Goal: Transaction & Acquisition: Purchase product/service

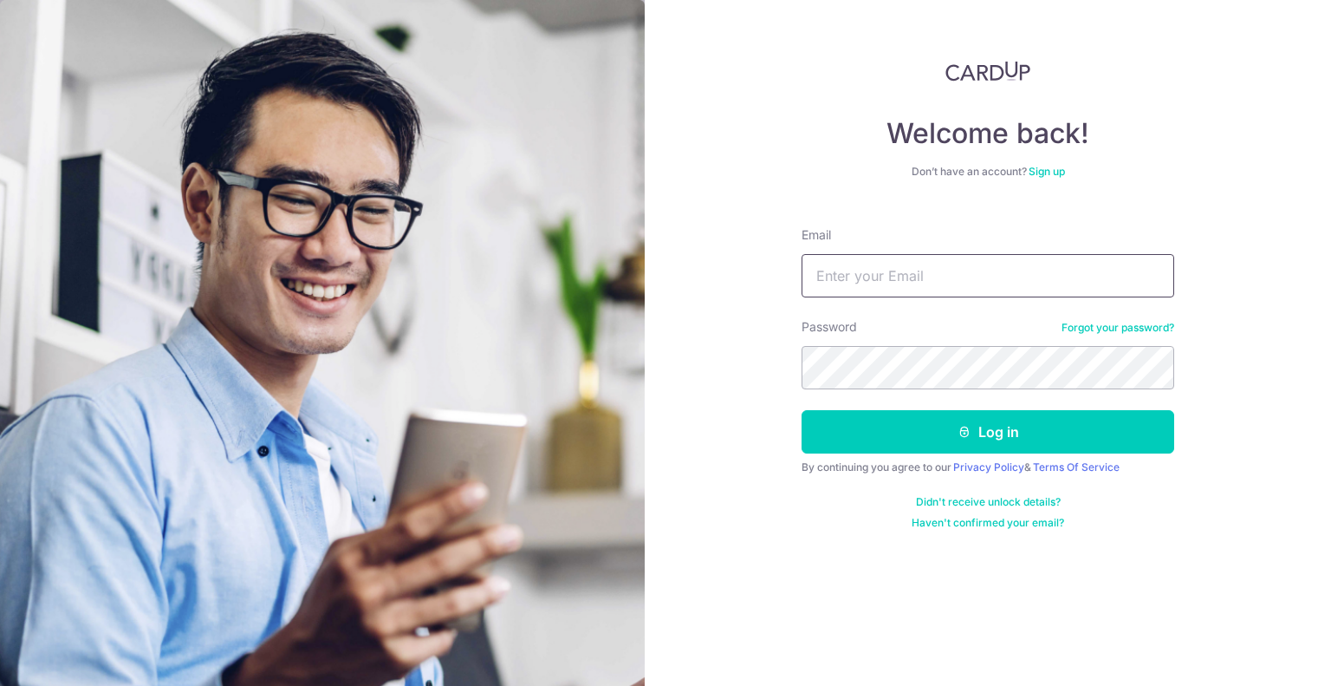
click at [1039, 274] on input "Email" at bounding box center [988, 275] width 373 height 43
type input "waikhaylaw@gmail.com"
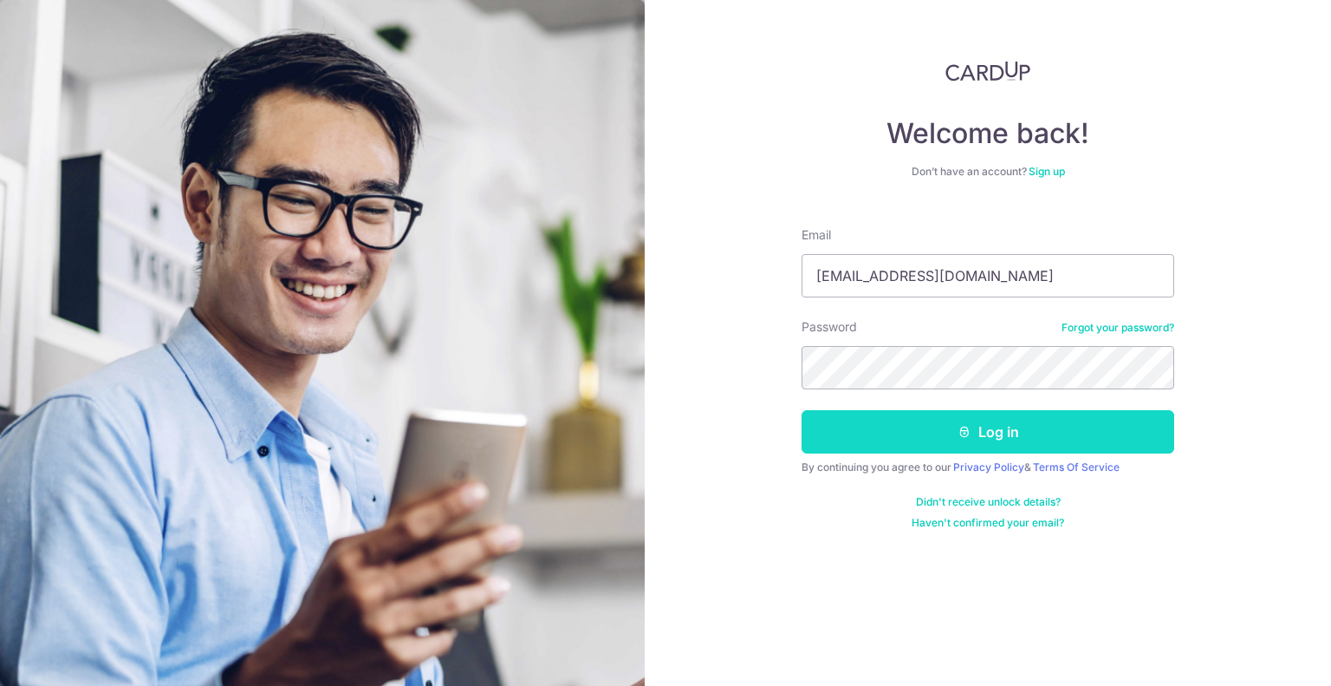
click at [868, 417] on button "Log in" at bounding box center [988, 431] width 373 height 43
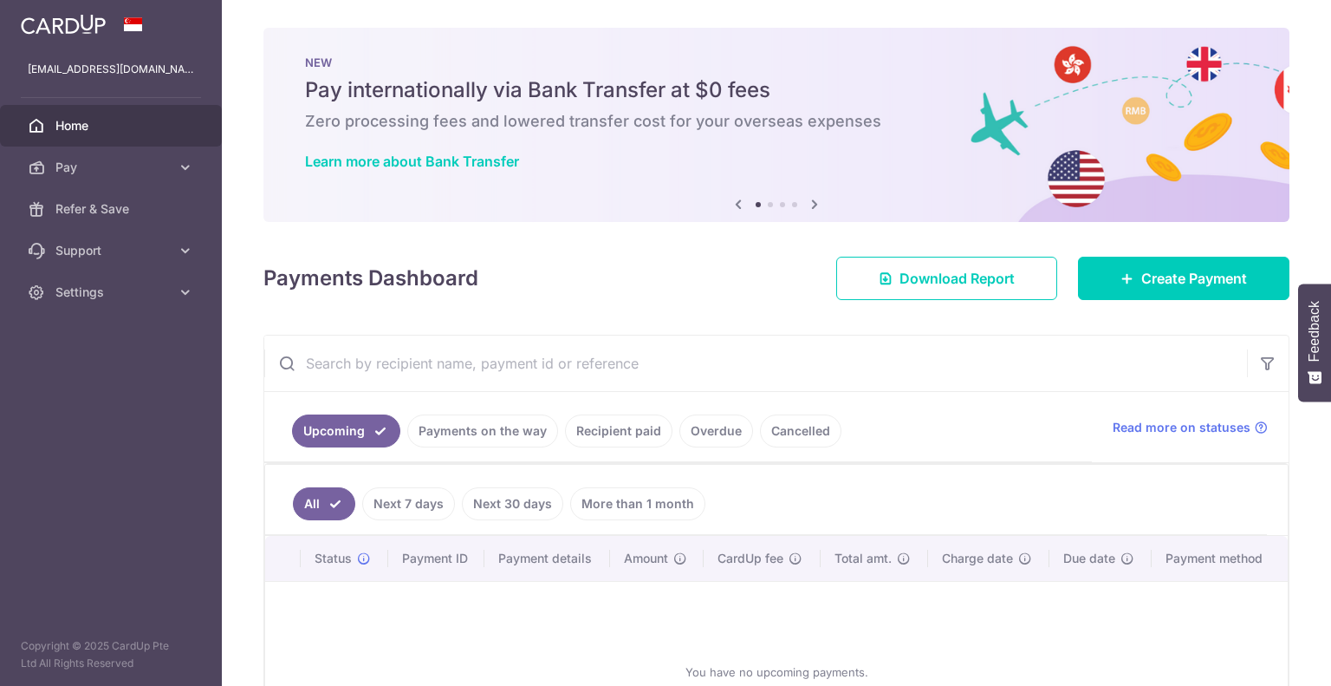
scroll to position [158, 0]
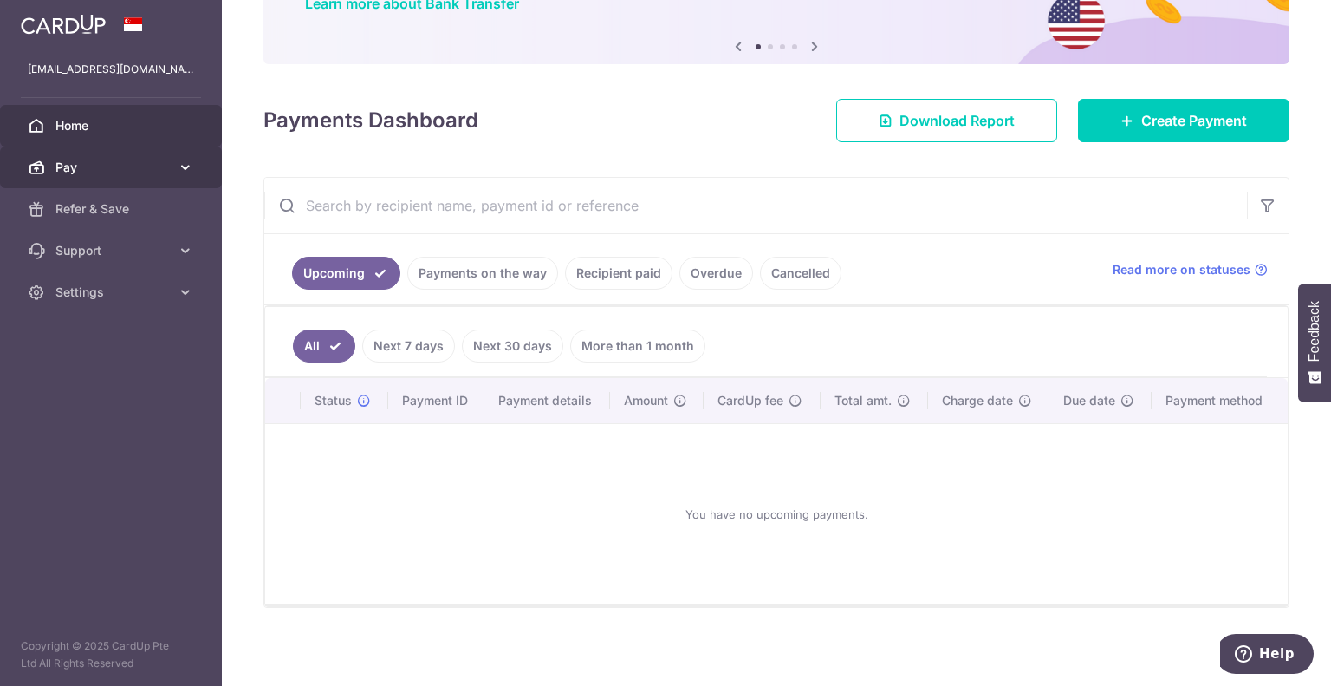
click at [146, 146] on link "Pay" at bounding box center [111, 167] width 222 height 42
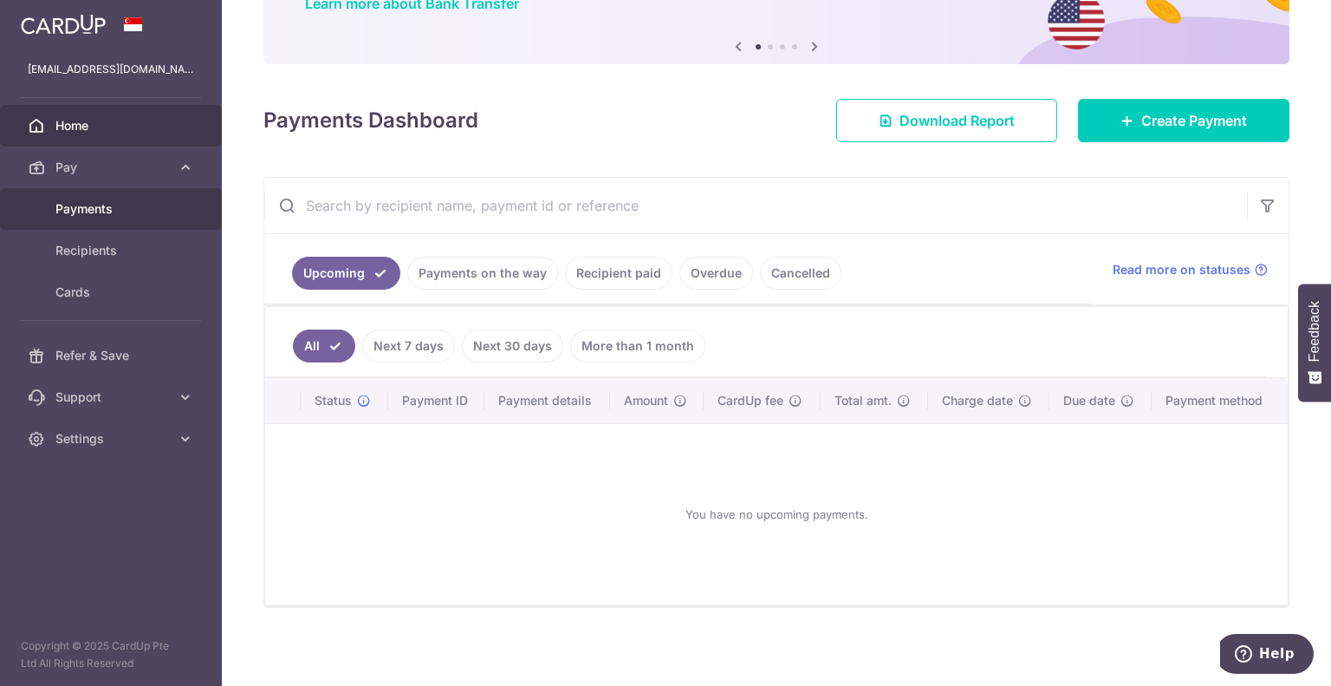
click at [141, 218] on link "Payments" at bounding box center [111, 209] width 222 height 42
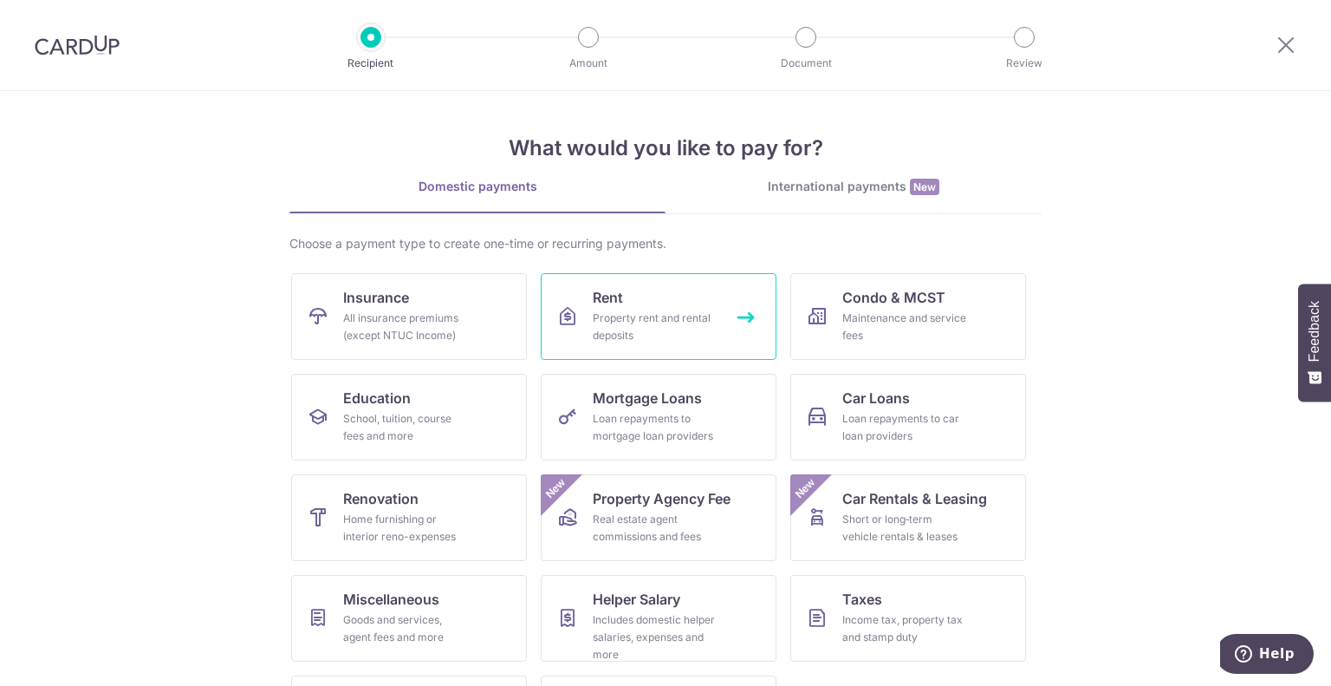
click at [593, 332] on div "Property rent and rental deposits" at bounding box center [655, 326] width 125 height 35
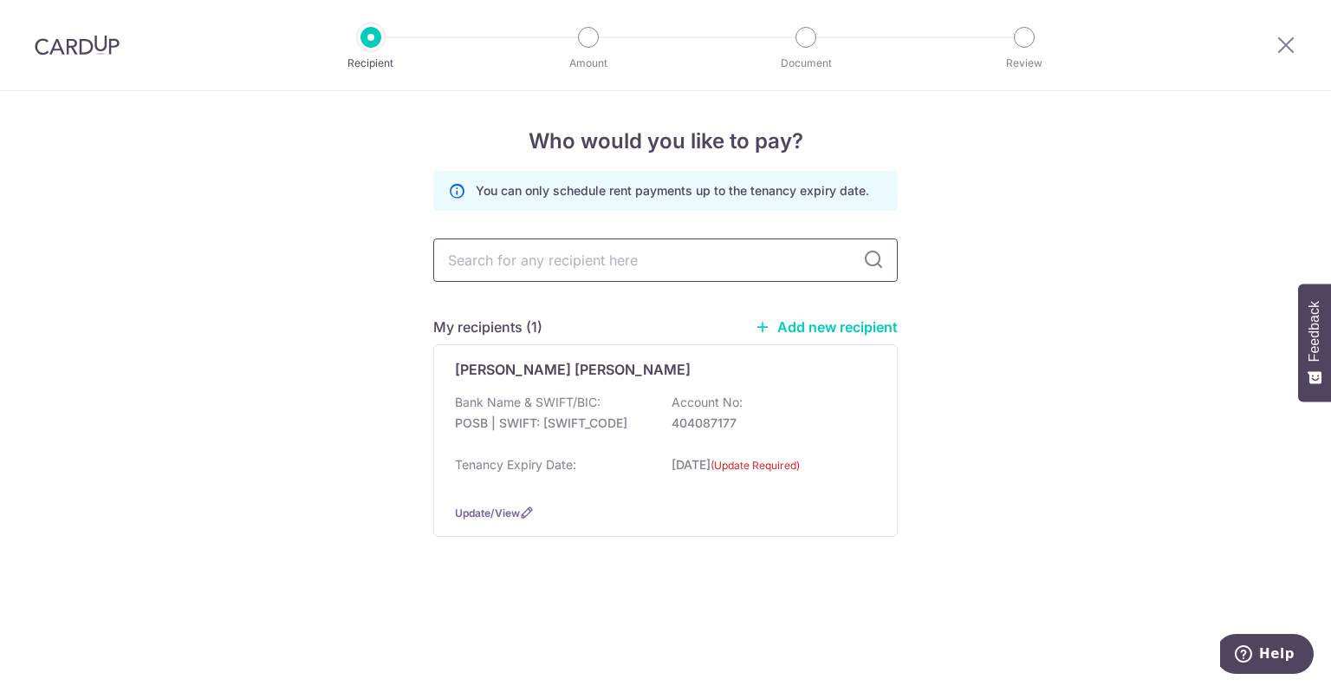
click at [785, 255] on input "text" at bounding box center [665, 259] width 465 height 43
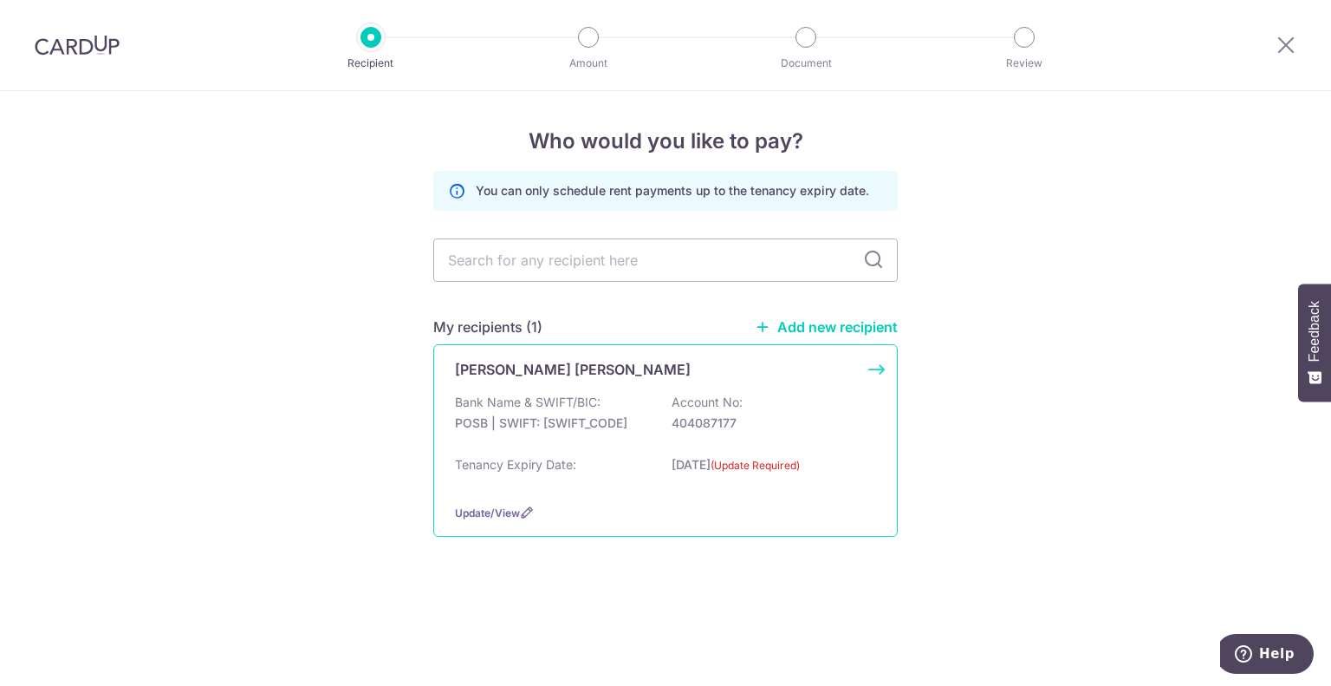
click at [473, 408] on p "Bank Name & SWIFT/BIC:" at bounding box center [528, 402] width 146 height 17
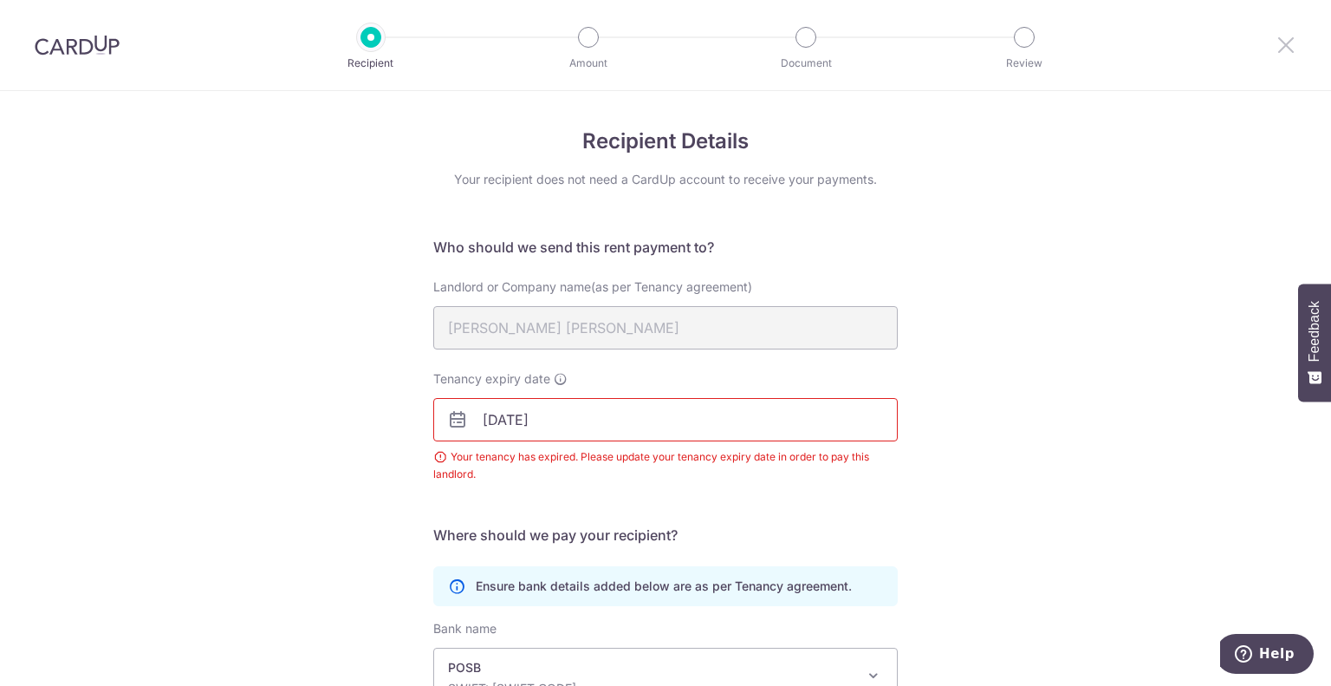
click at [1279, 42] on icon at bounding box center [1286, 45] width 21 height 22
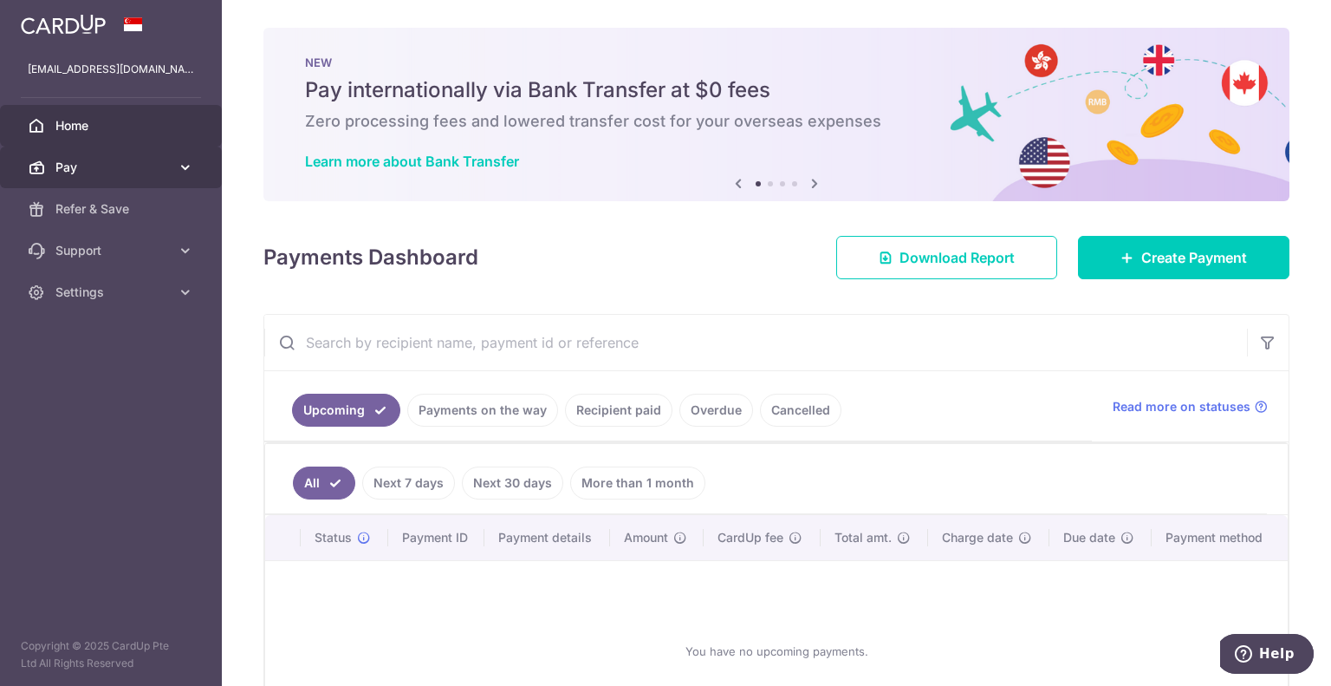
click at [114, 170] on span "Pay" at bounding box center [112, 167] width 114 height 17
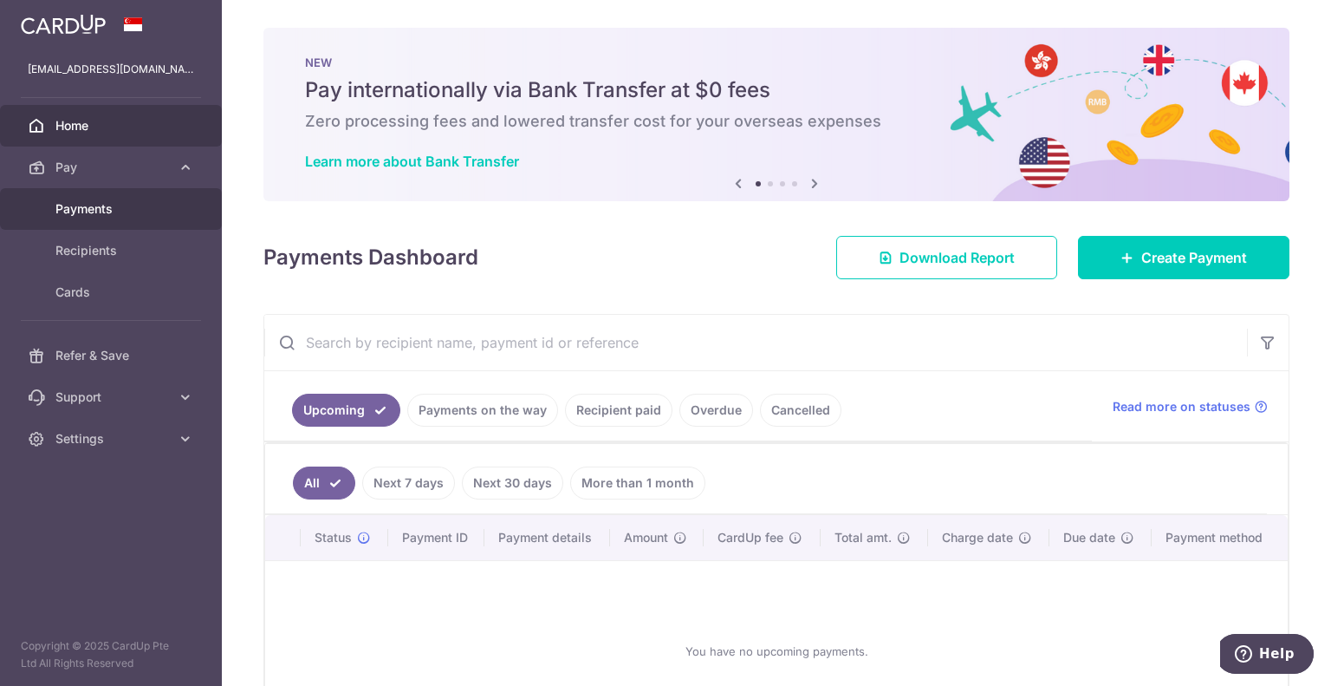
click at [107, 212] on span "Payments" at bounding box center [112, 208] width 114 height 17
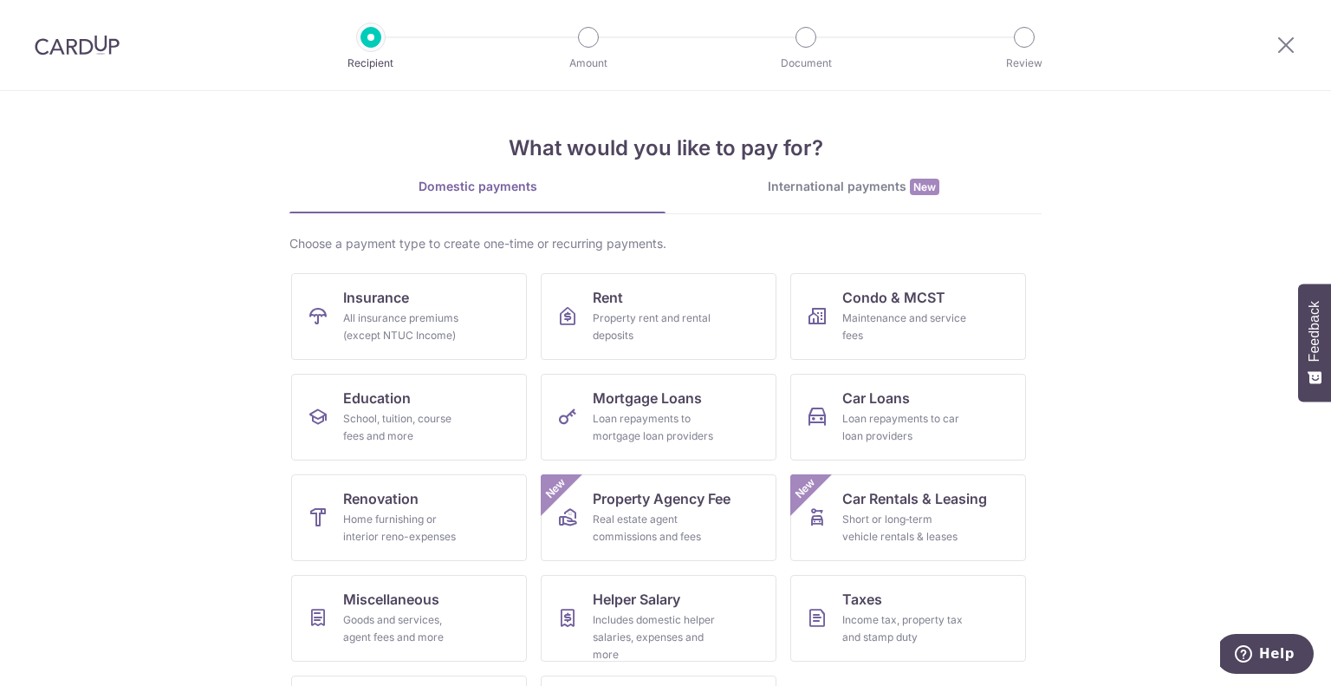
click at [97, 27] on div at bounding box center [77, 45] width 154 height 90
click at [94, 69] on div at bounding box center [77, 45] width 154 height 90
click at [127, 41] on div at bounding box center [77, 45] width 154 height 90
click at [101, 49] on img at bounding box center [77, 45] width 85 height 21
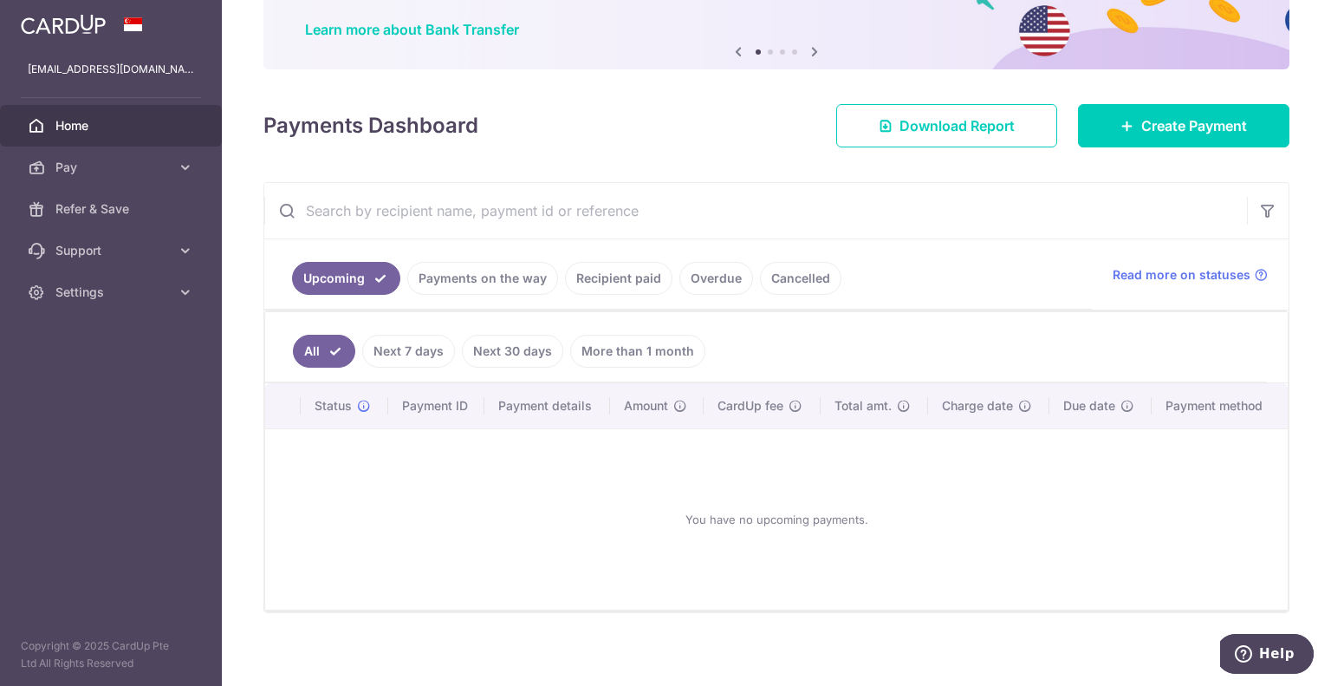
scroll to position [137, 0]
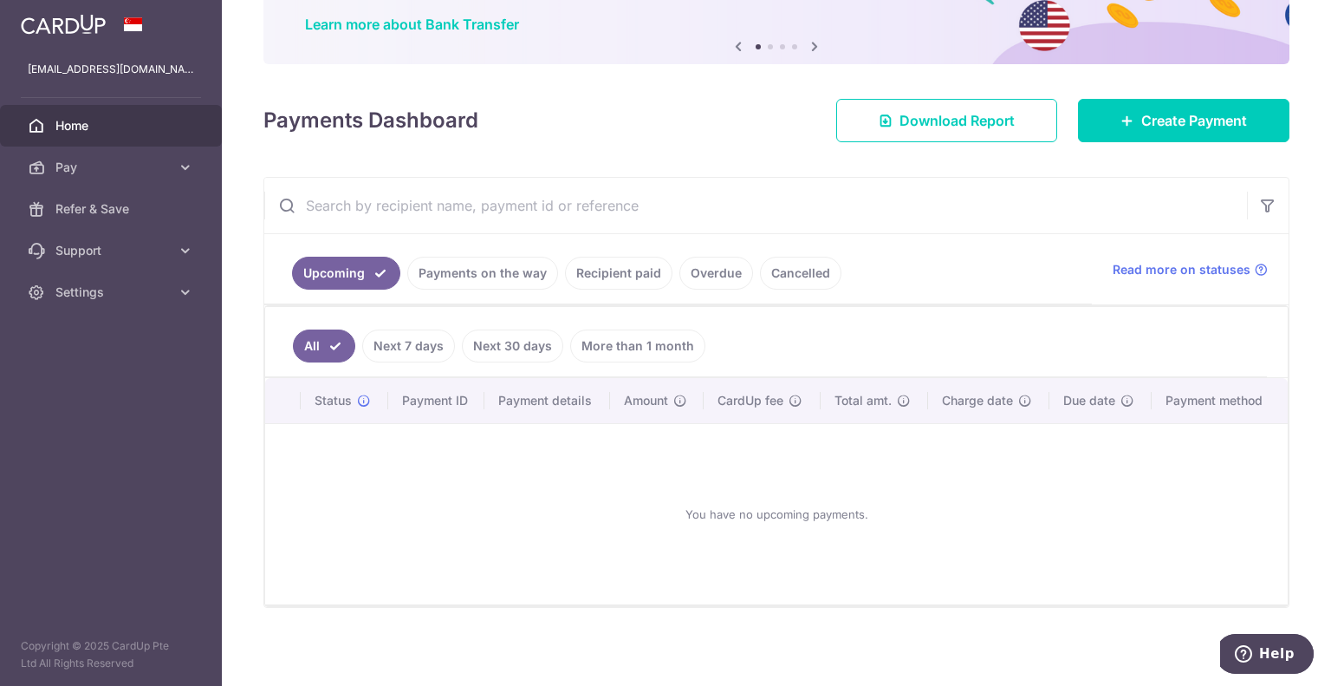
click at [627, 279] on link "Recipient paid" at bounding box center [618, 273] width 107 height 33
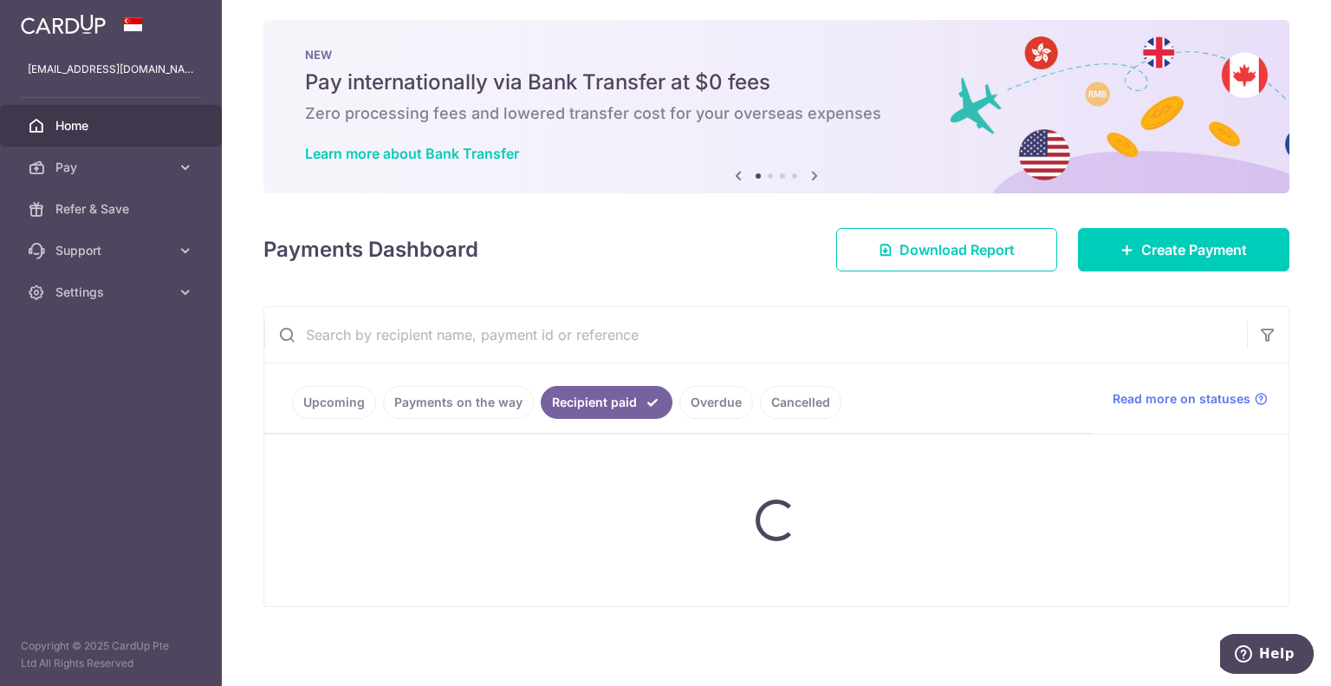
scroll to position [81, 0]
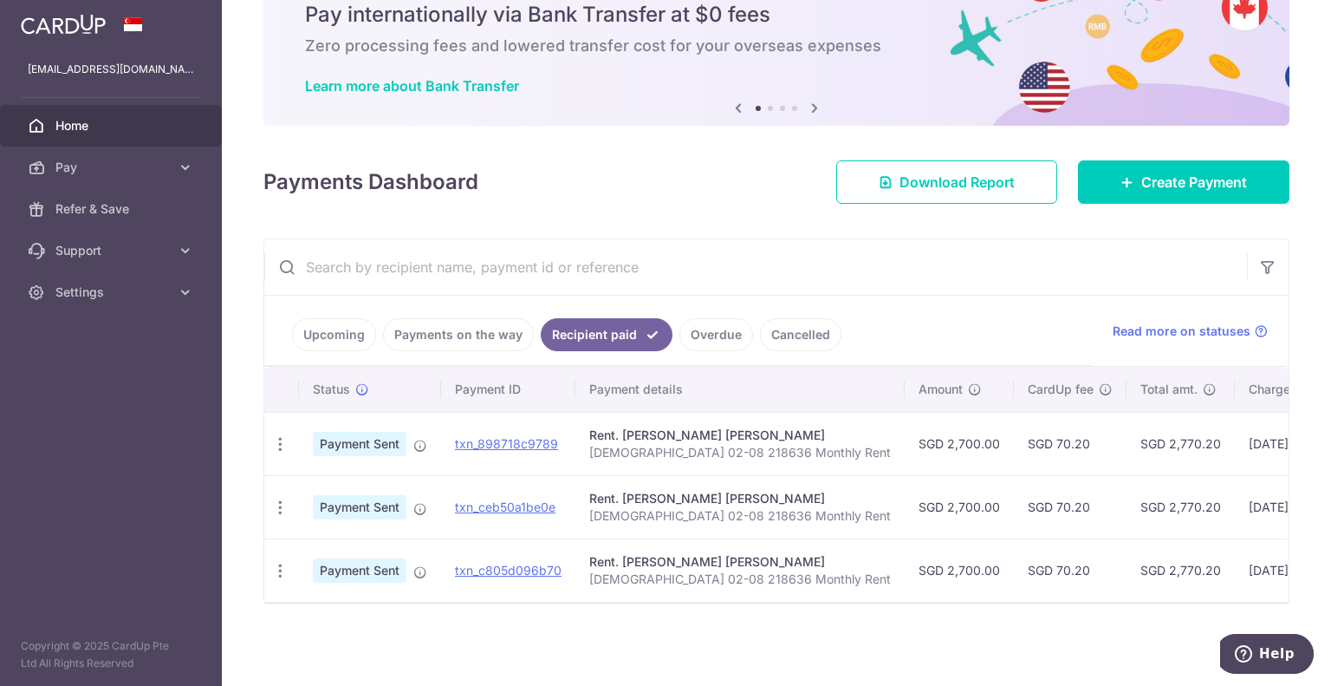
click at [1014, 590] on td "SGD 70.20" at bounding box center [1070, 569] width 113 height 63
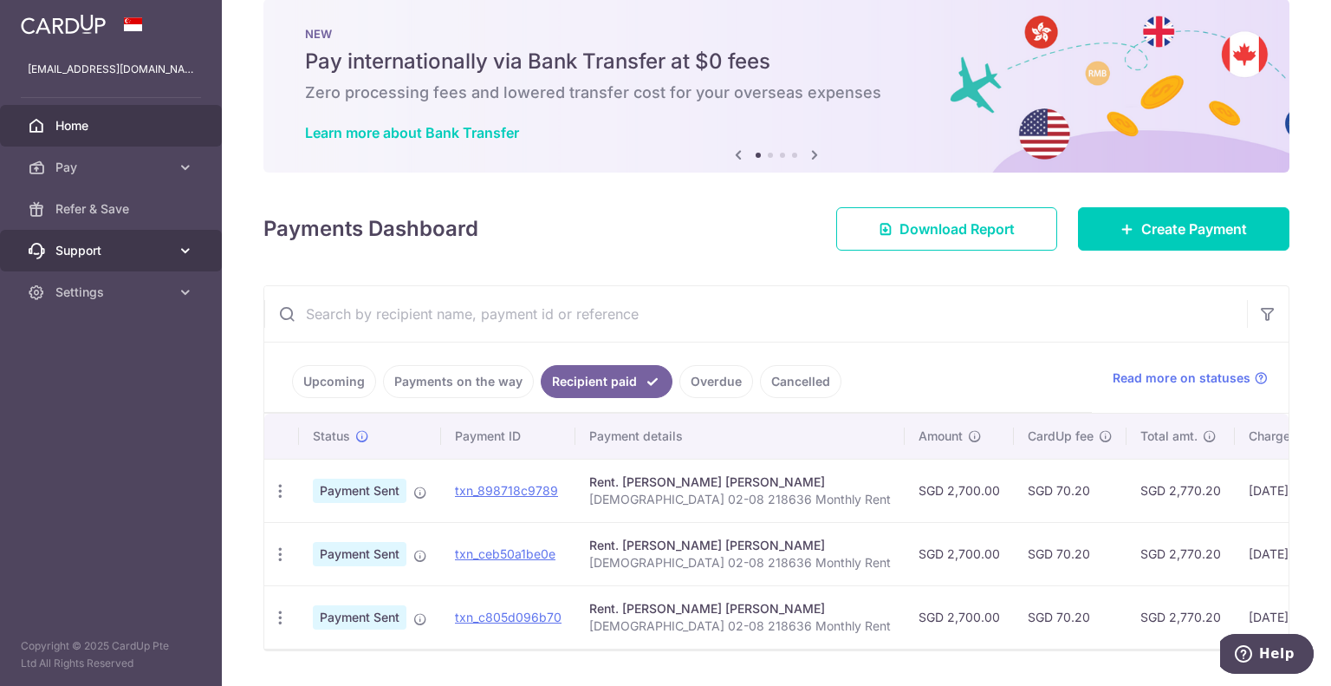
scroll to position [0, 0]
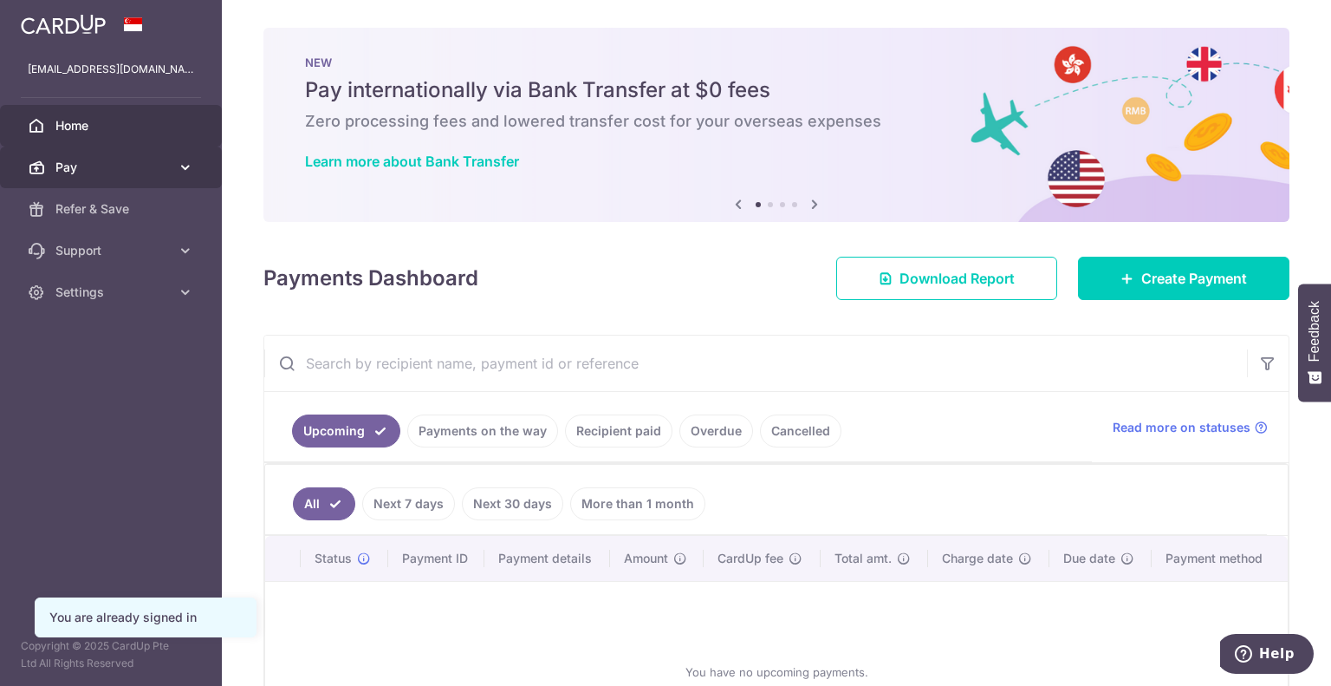
click at [112, 172] on span "Pay" at bounding box center [112, 167] width 114 height 17
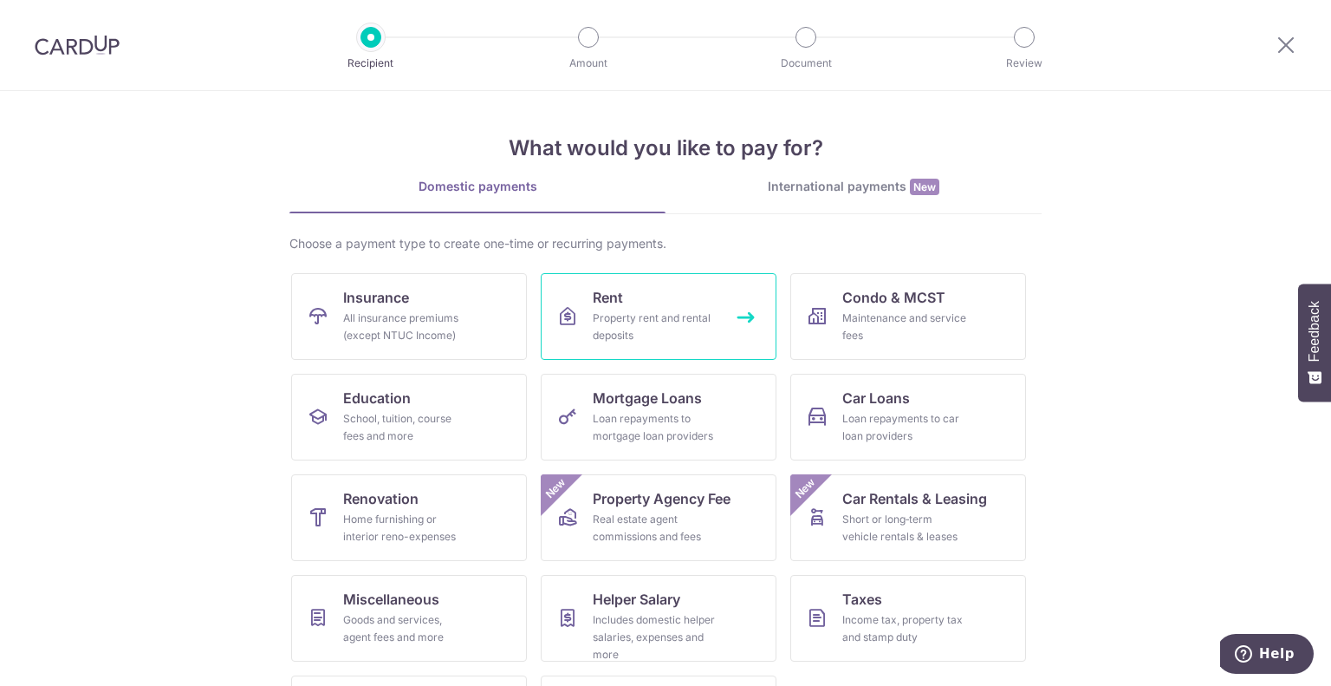
click at [628, 322] on div "Property rent and rental deposits" at bounding box center [655, 326] width 125 height 35
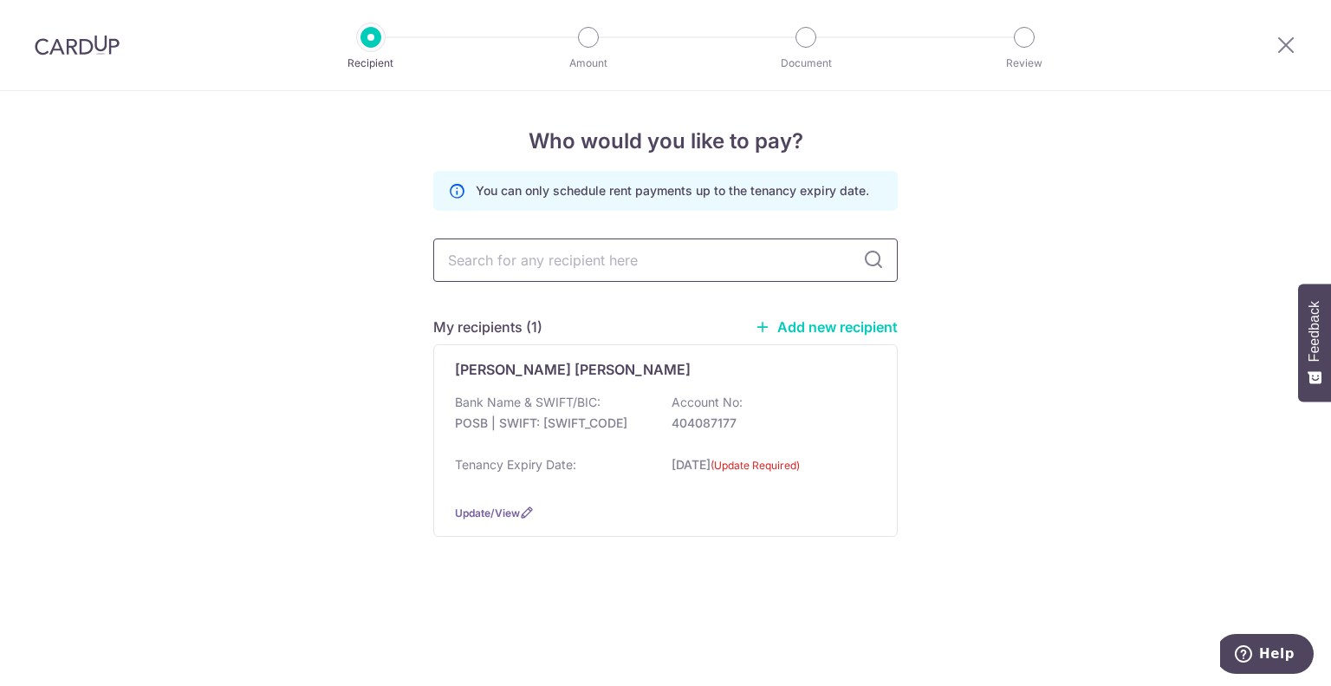
click at [770, 261] on input "text" at bounding box center [665, 259] width 465 height 43
click at [731, 261] on input "text" at bounding box center [665, 259] width 465 height 43
click at [950, 211] on div "Who would you like to pay? You can only schedule rent payments up to the tenanc…" at bounding box center [665, 388] width 1331 height 595
click at [843, 329] on link "Add new recipient" at bounding box center [826, 326] width 143 height 17
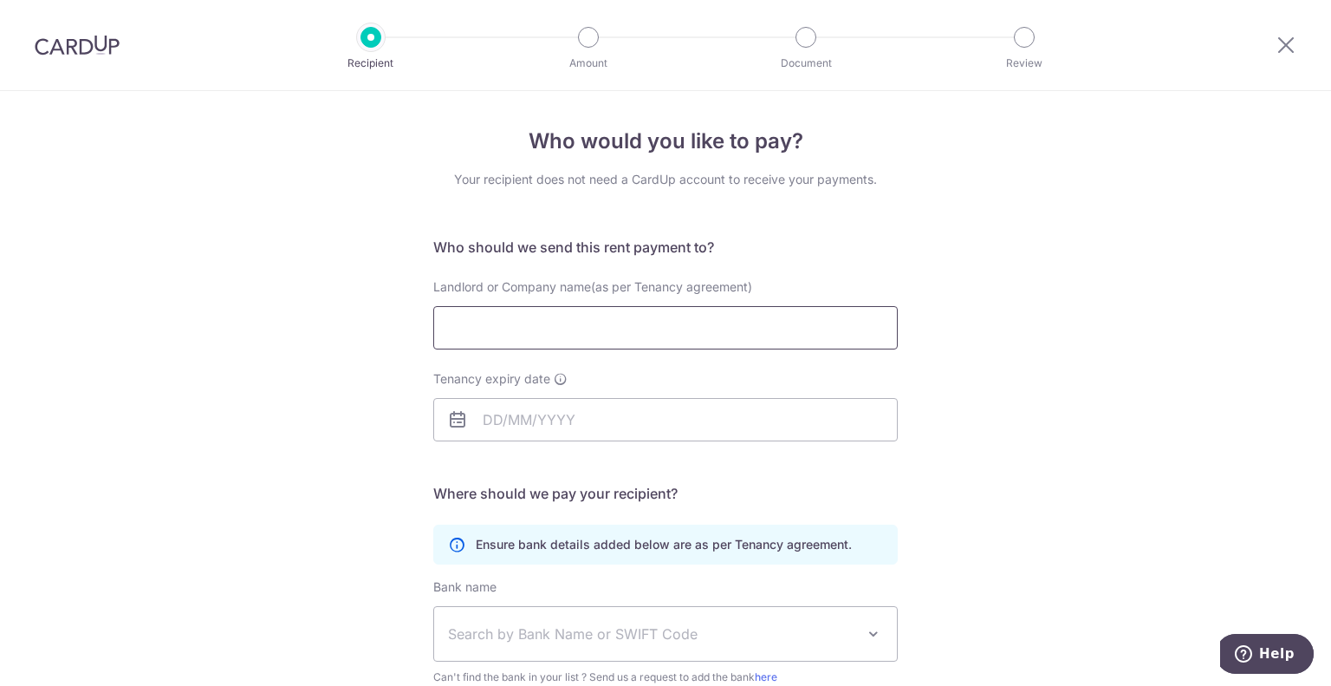
click at [549, 322] on input "Landlord or Company name(as per Tenancy agreement)" at bounding box center [665, 327] width 465 height 43
paste input "[PERSON_NAME] Hafiz Bin [PERSON_NAME]"
type input "[PERSON_NAME] Hafiz Bin [PERSON_NAME]"
click at [610, 430] on input "Tenancy expiry date" at bounding box center [665, 419] width 465 height 43
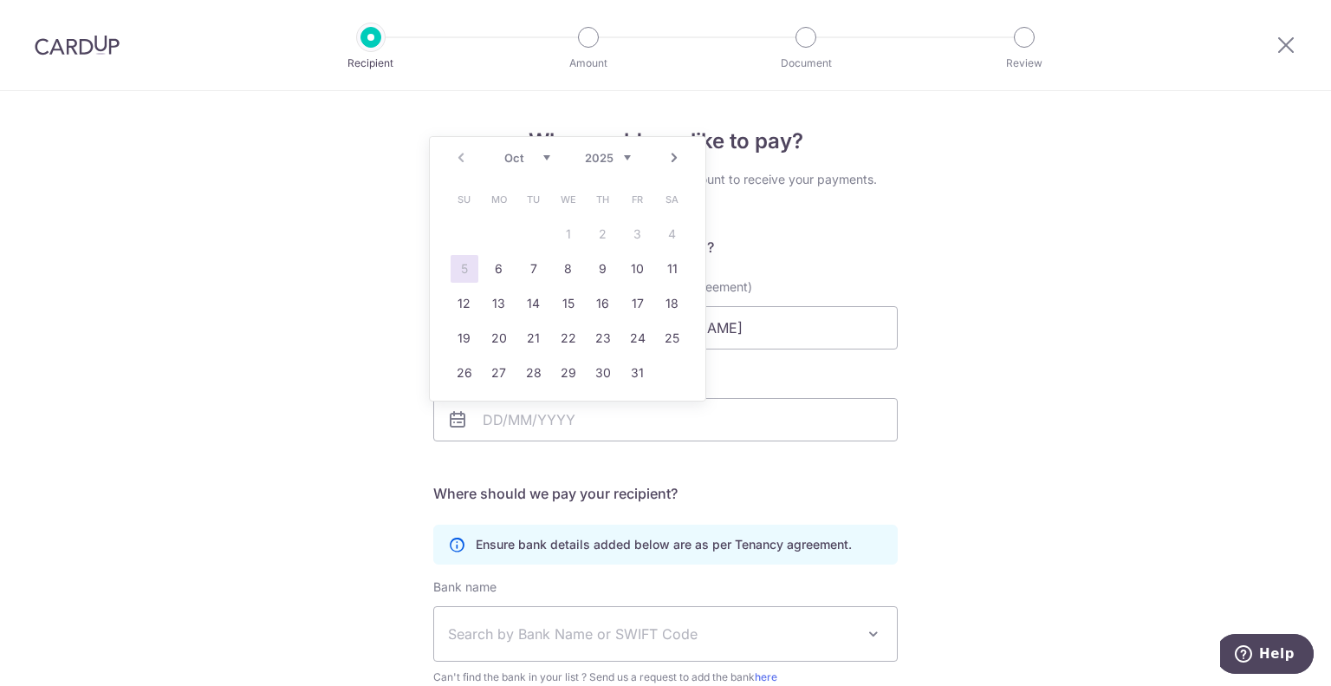
click at [543, 162] on select "Oct Nov Dec" at bounding box center [527, 158] width 46 height 14
click at [551, 159] on div "Oct Nov Dec 2025 2026 2027 2028 2029 2030 2031 2032 2033 2034 2035" at bounding box center [567, 158] width 127 height 15
click at [608, 155] on select "2025 2026 2027 2028 2029 2030 2031 2032 2033 2034 2035" at bounding box center [608, 158] width 46 height 14
click at [543, 164] on select "Jan Feb Mar Apr May Jun Jul Aug Sep Oct Nov Dec" at bounding box center [527, 158] width 46 height 14
click at [519, 157] on select "Jan Feb Mar Apr May Jun Jul Aug Sep Oct Nov Dec" at bounding box center [527, 158] width 46 height 14
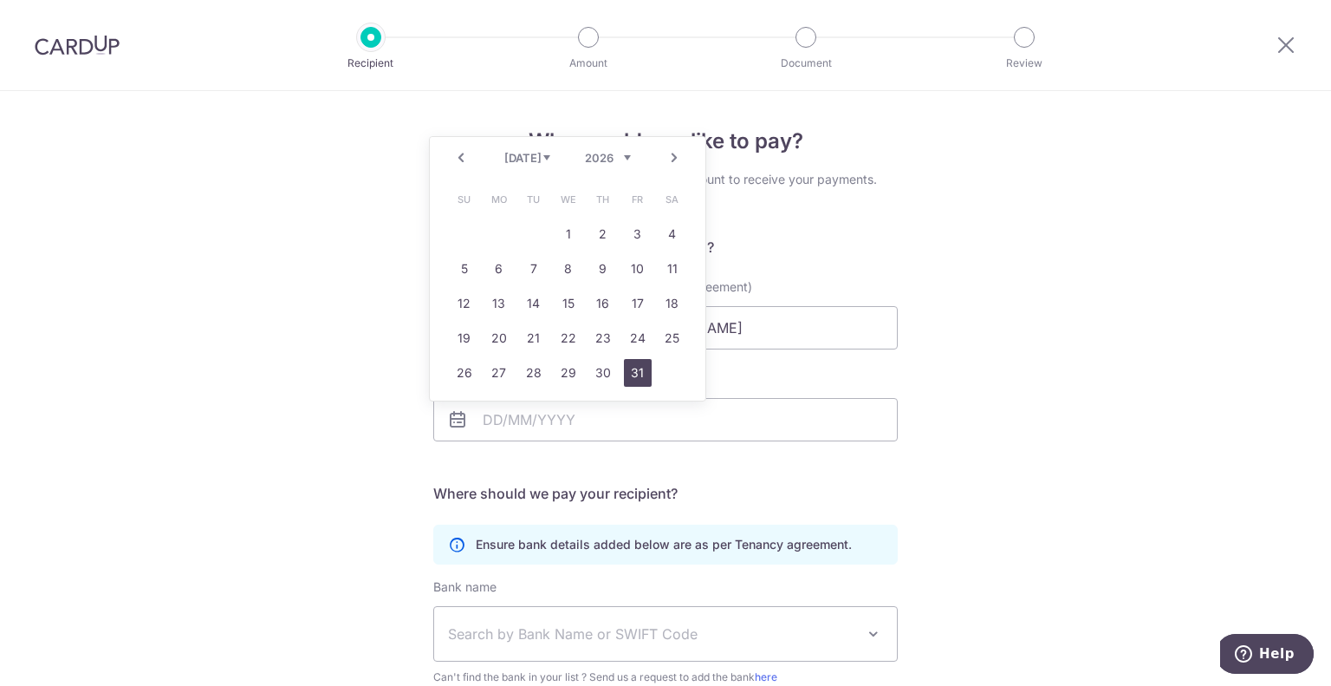
click at [642, 373] on link "31" at bounding box center [638, 373] width 28 height 28
type input "31/07/2026"
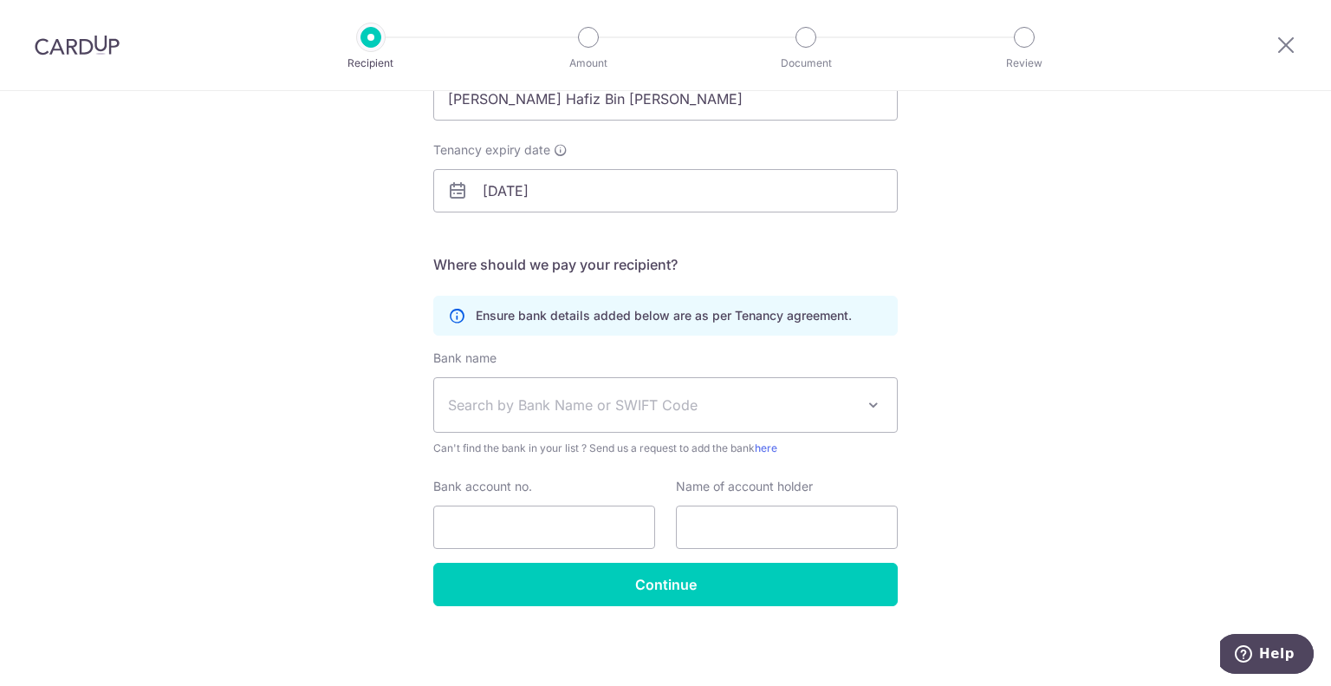
scroll to position [229, 0]
click at [613, 399] on span "Search by Bank Name or SWIFT Code" at bounding box center [651, 404] width 407 height 21
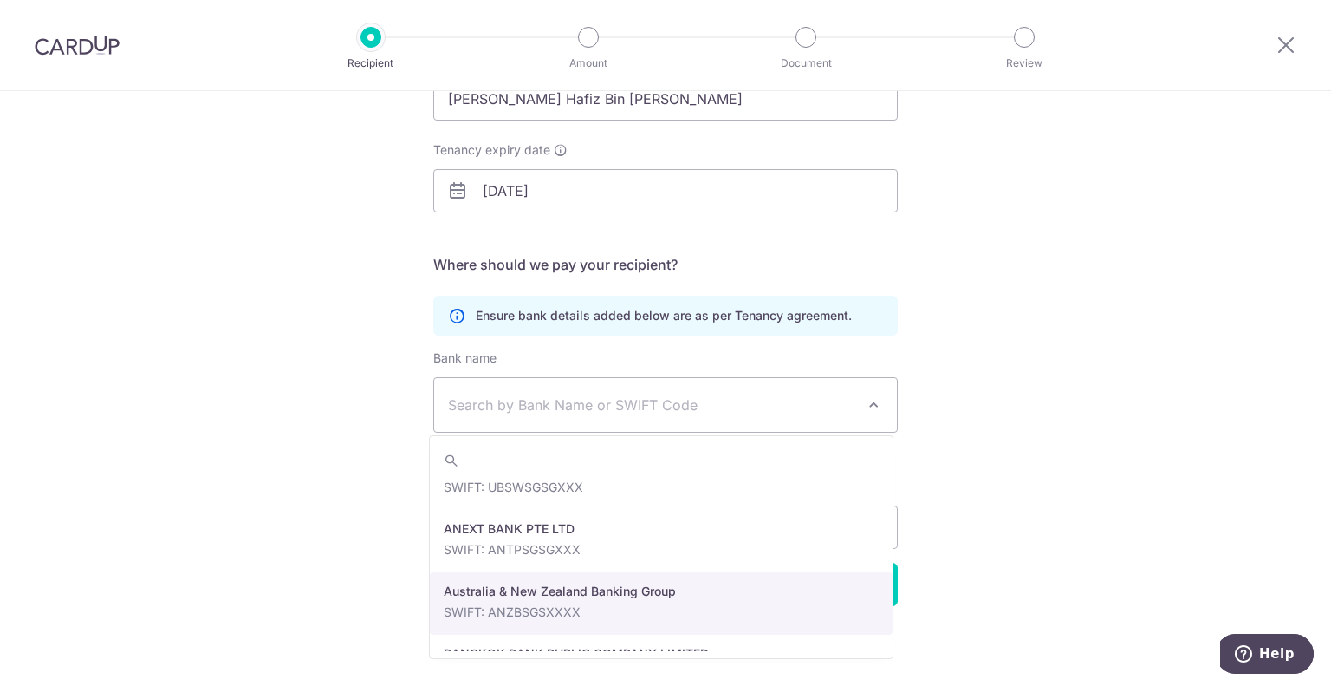
scroll to position [0, 0]
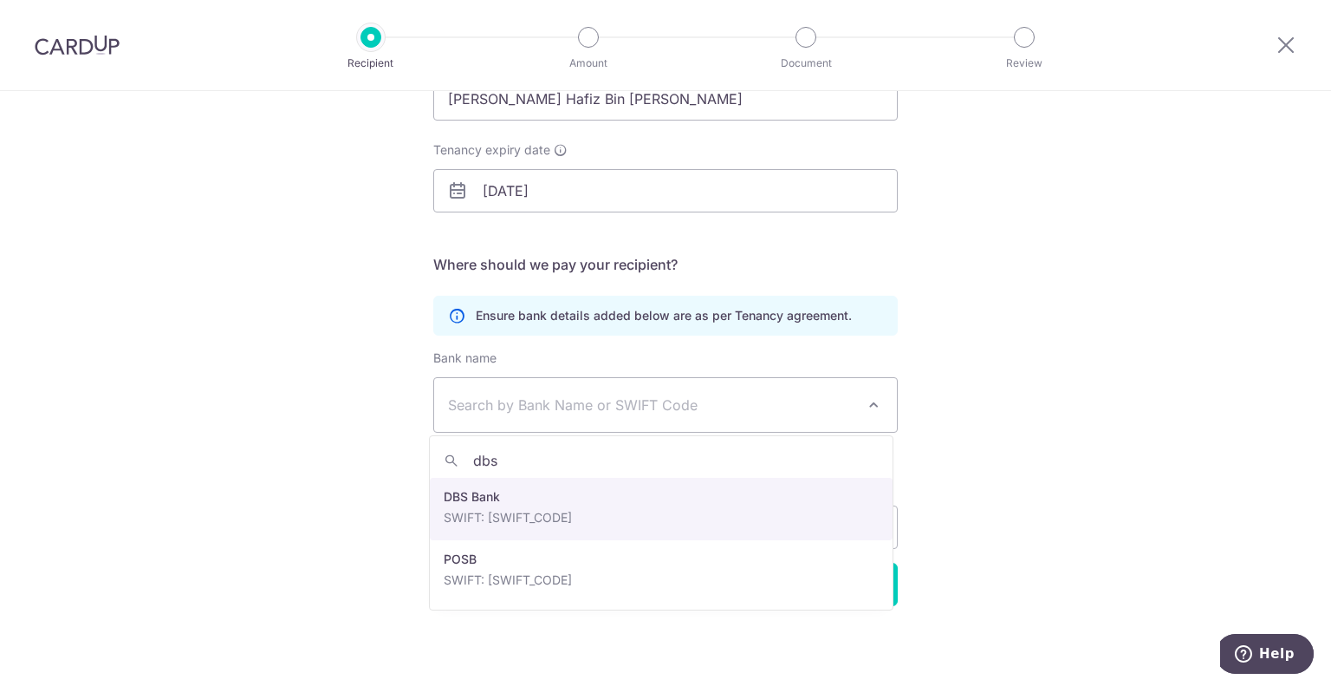
type input "dbs"
select select "6"
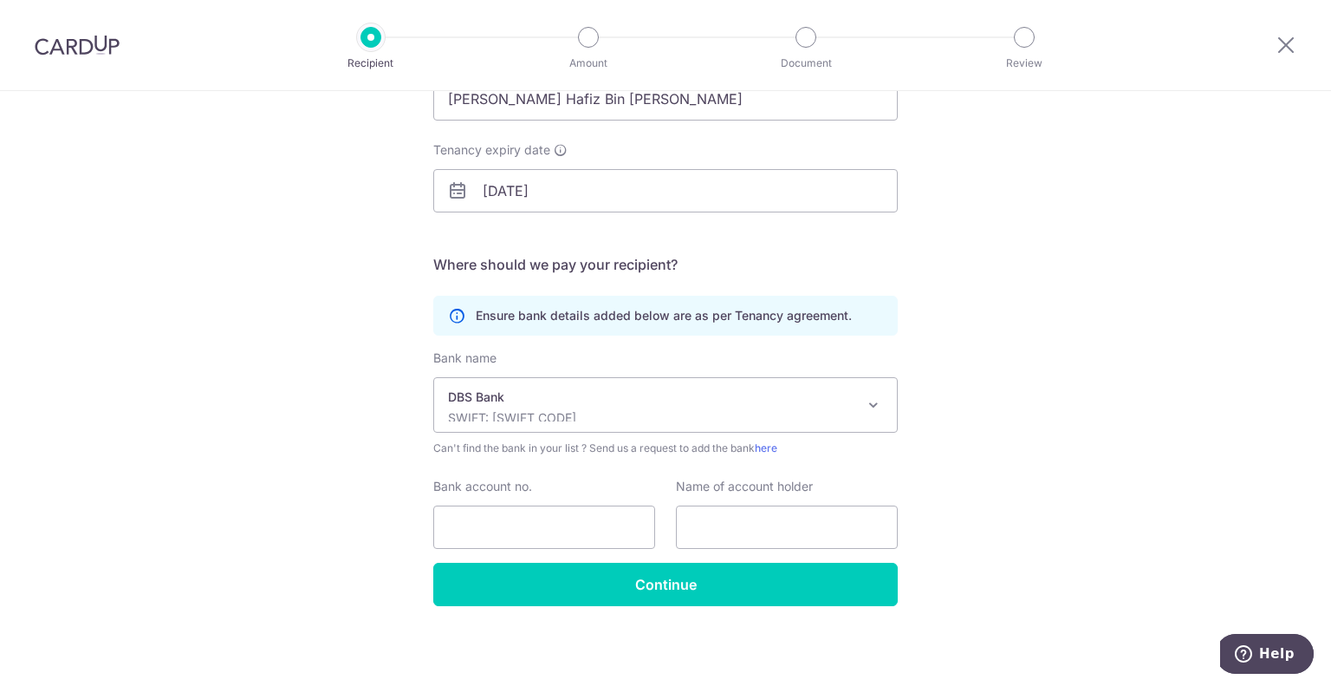
scroll to position [55, 0]
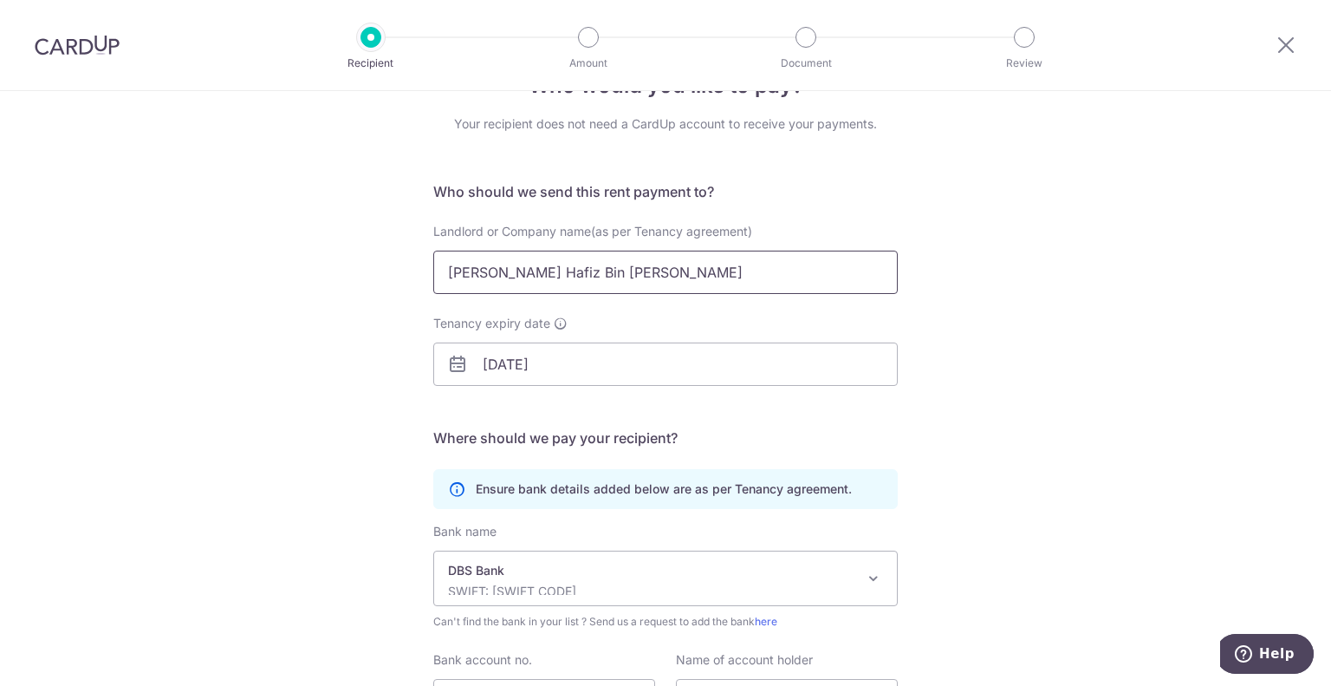
drag, startPoint x: 693, startPoint y: 290, endPoint x: 349, endPoint y: 307, distance: 344.5
click at [349, 306] on div "Who would you like to pay? Your recipient does not need a CardUp account to rec…" at bounding box center [665, 448] width 1331 height 825
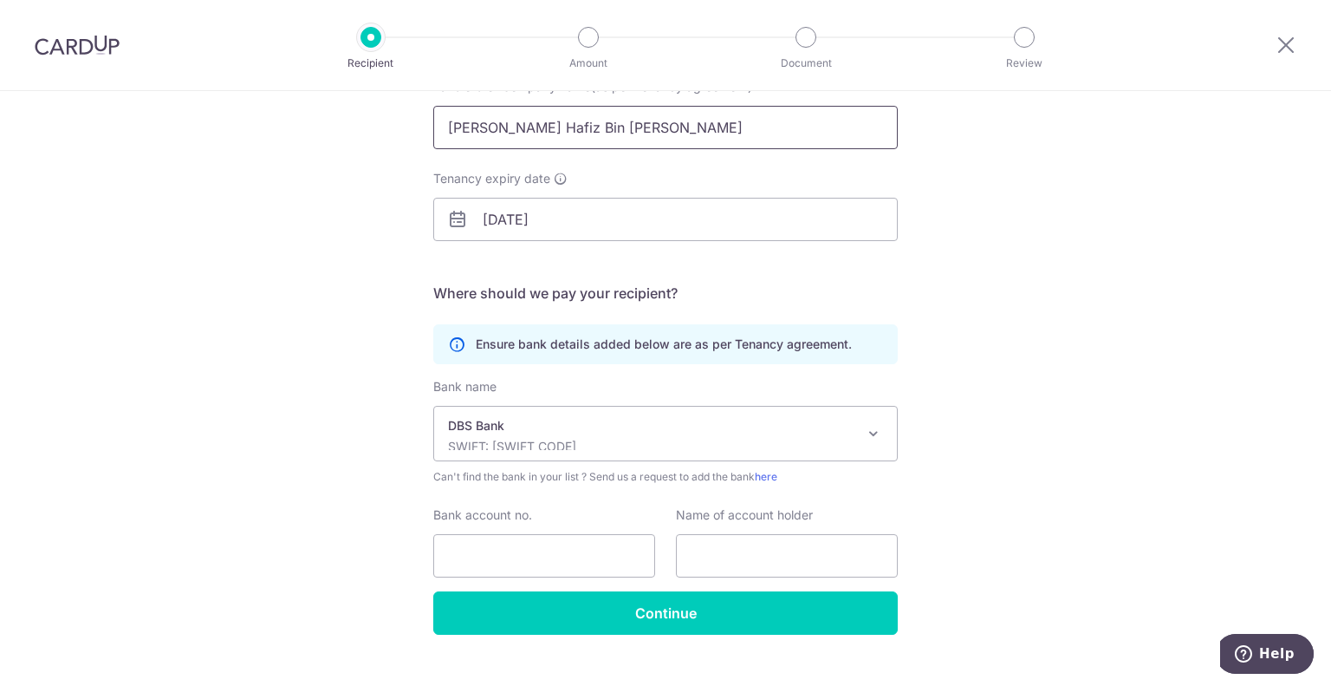
scroll to position [229, 0]
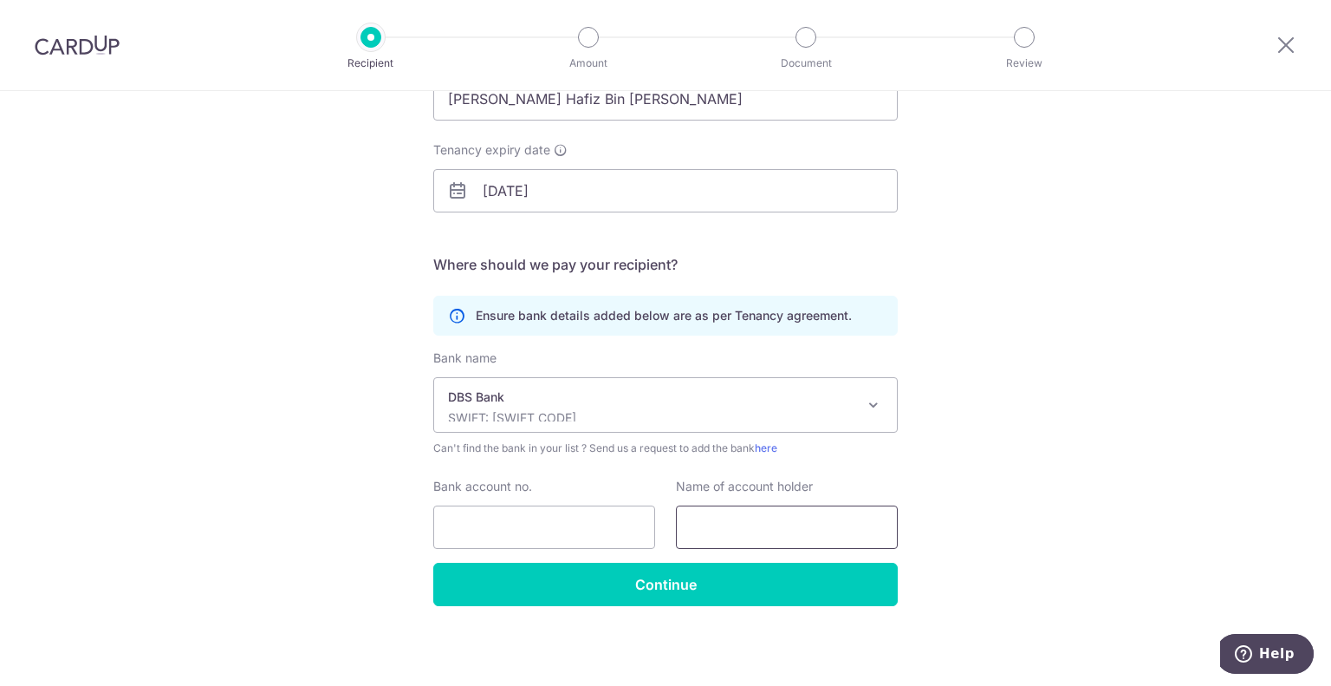
click at [754, 529] on input "text" at bounding box center [787, 526] width 222 height 43
paste input "[PERSON_NAME] Hafiz Bin [PERSON_NAME]"
type input "[PERSON_NAME] Hafiz Bin [PERSON_NAME]"
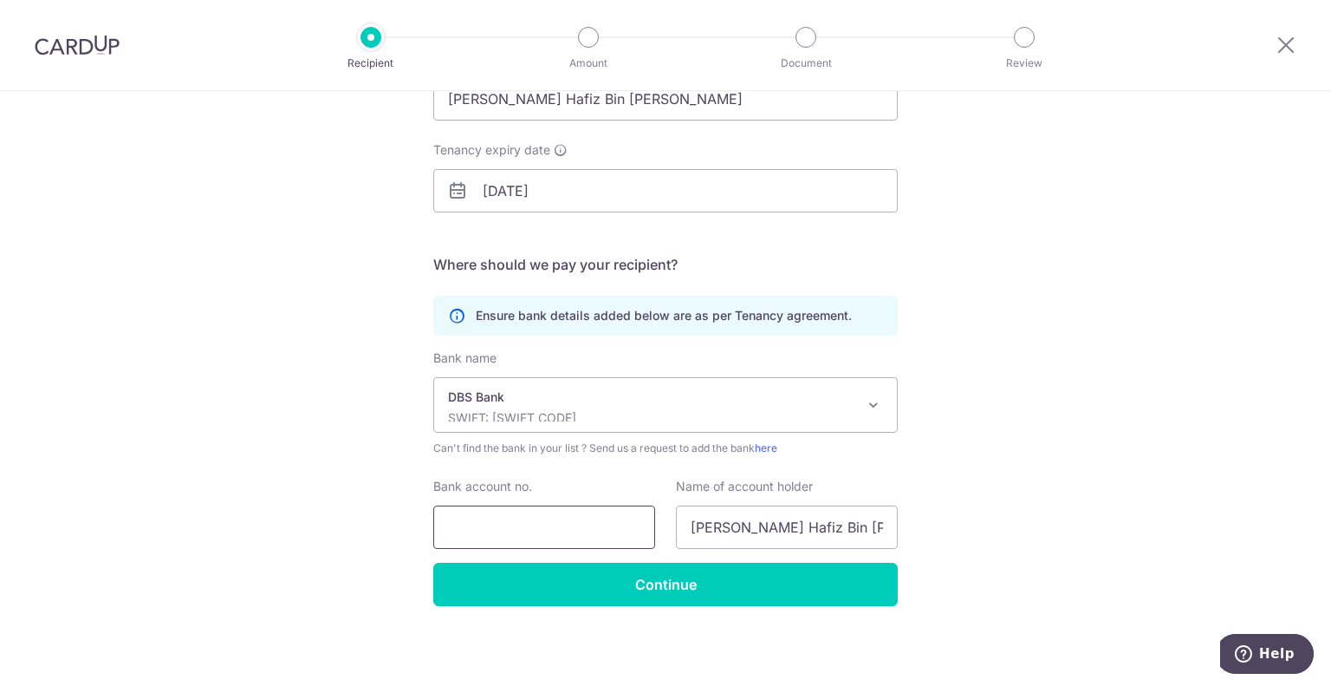
click at [537, 533] on input "Bank account no." at bounding box center [544, 526] width 222 height 43
type input "2719014590"
click at [527, 405] on div "DBS Bank SWIFT: [SWIFT_CODE]" at bounding box center [651, 404] width 407 height 33
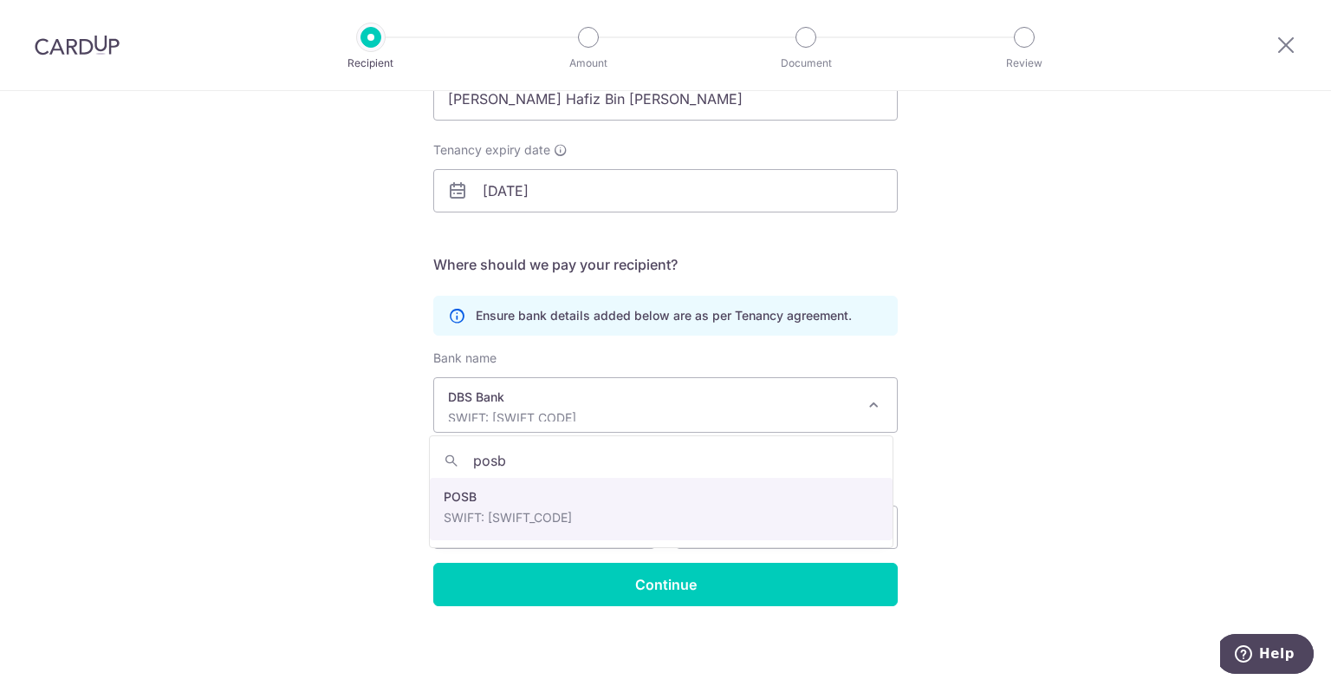
type input "posb"
select select "19"
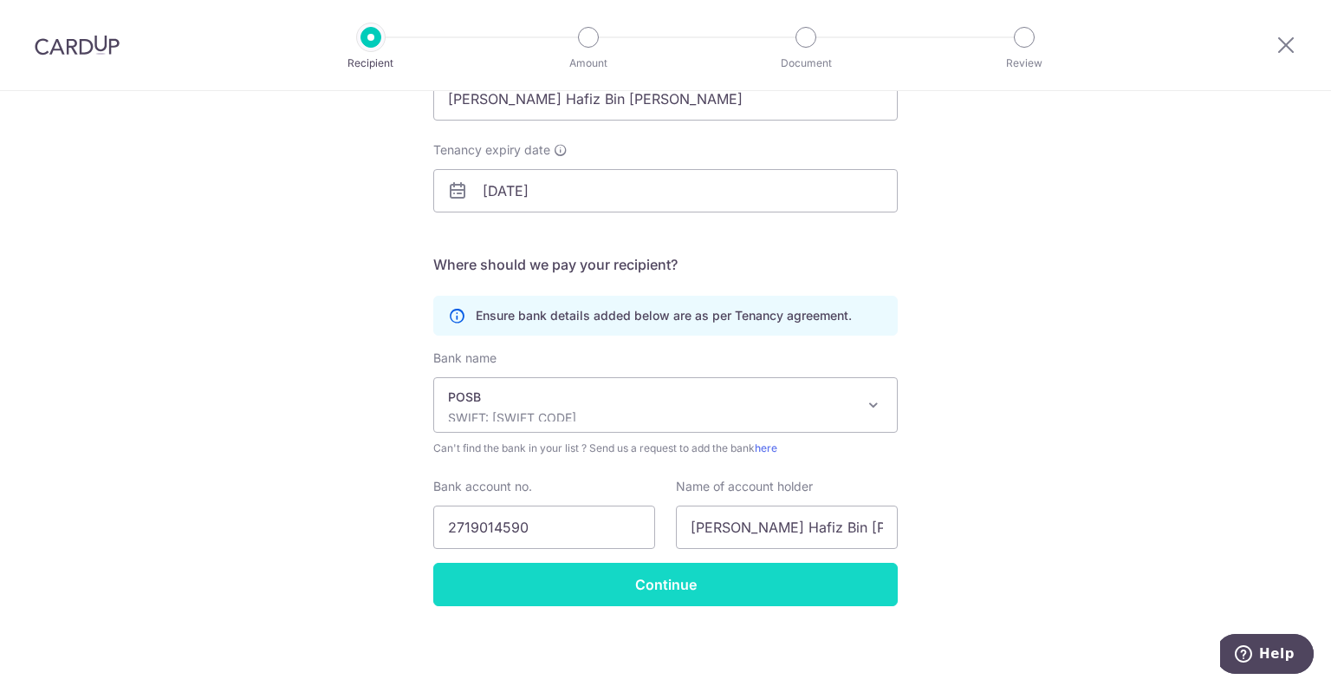
click at [642, 574] on input "Continue" at bounding box center [665, 584] width 465 height 43
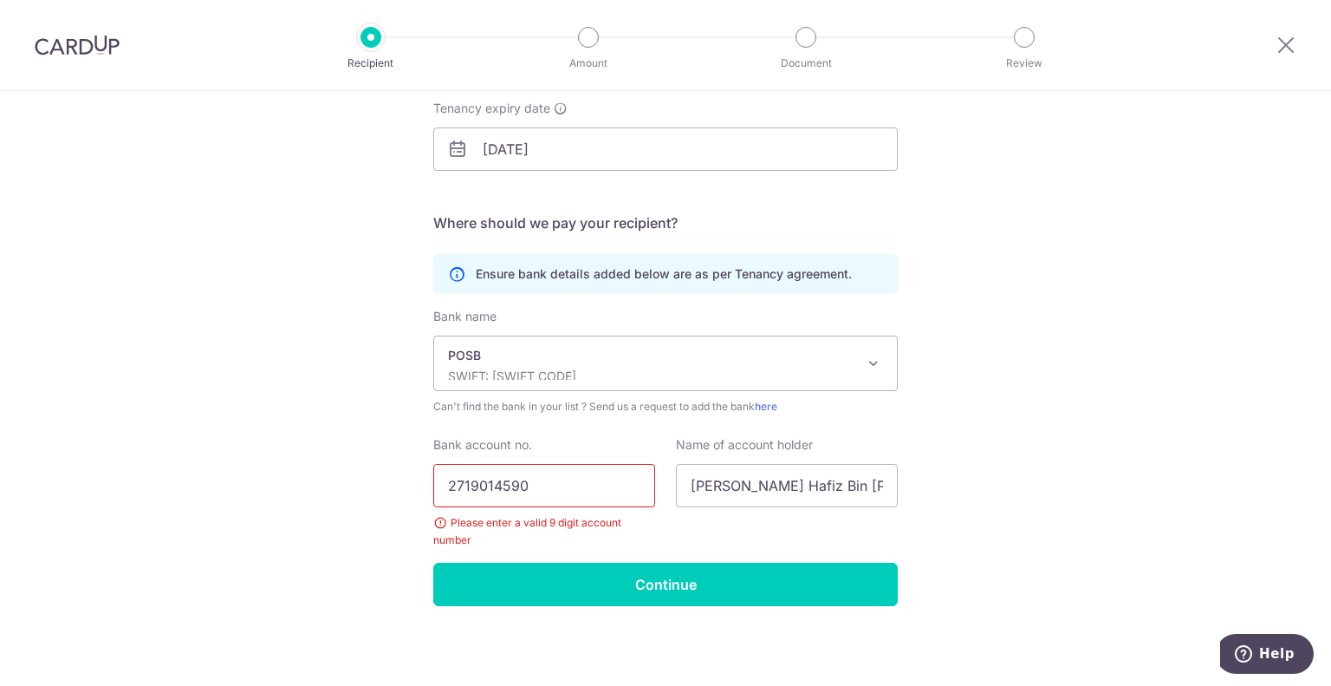
click at [569, 496] on input "2719014590" at bounding box center [544, 485] width 222 height 43
type input "2"
type input "2719014590"
click at [763, 374] on p "SWIFT: [SWIFT_CODE]" at bounding box center [651, 376] width 407 height 17
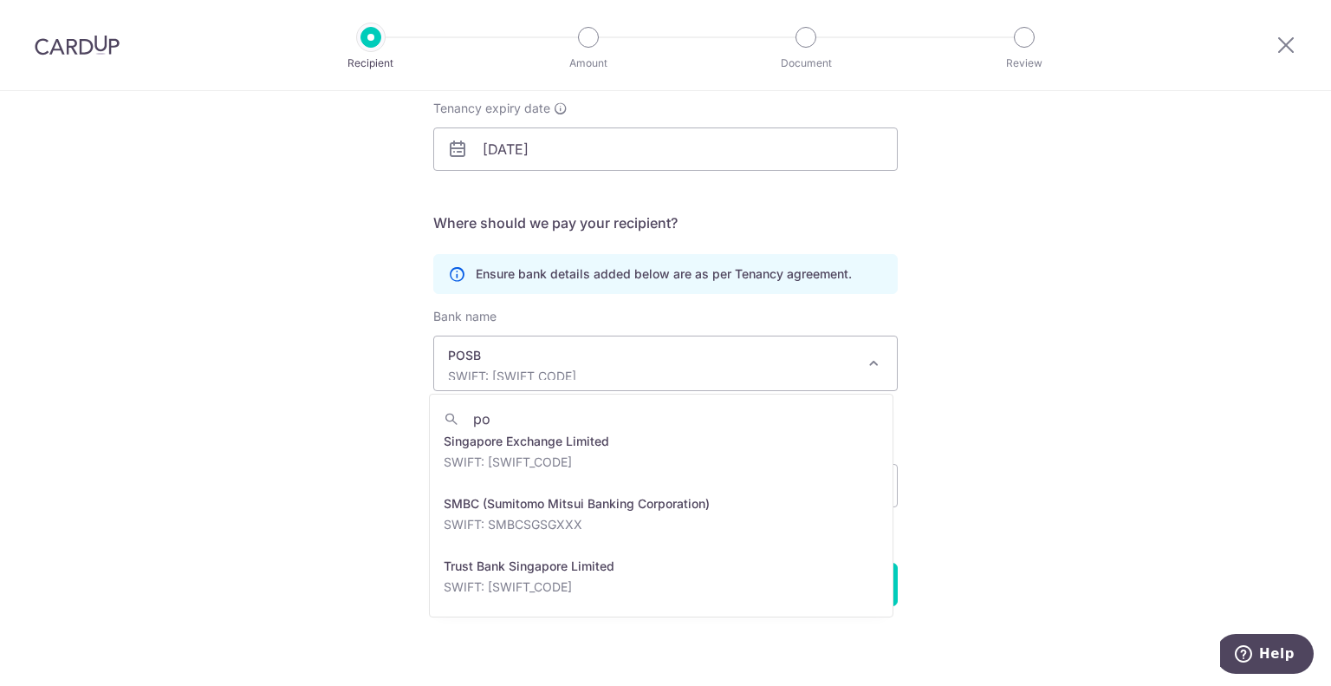
scroll to position [562, 0]
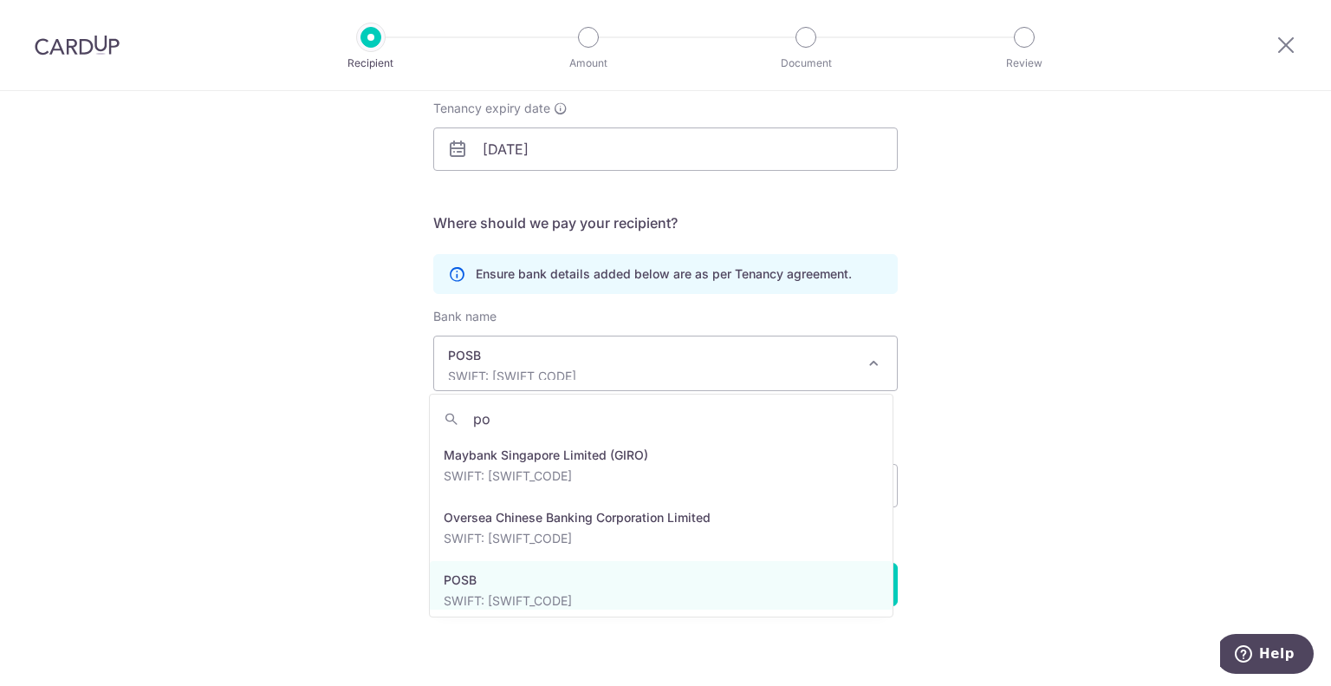
type input "p"
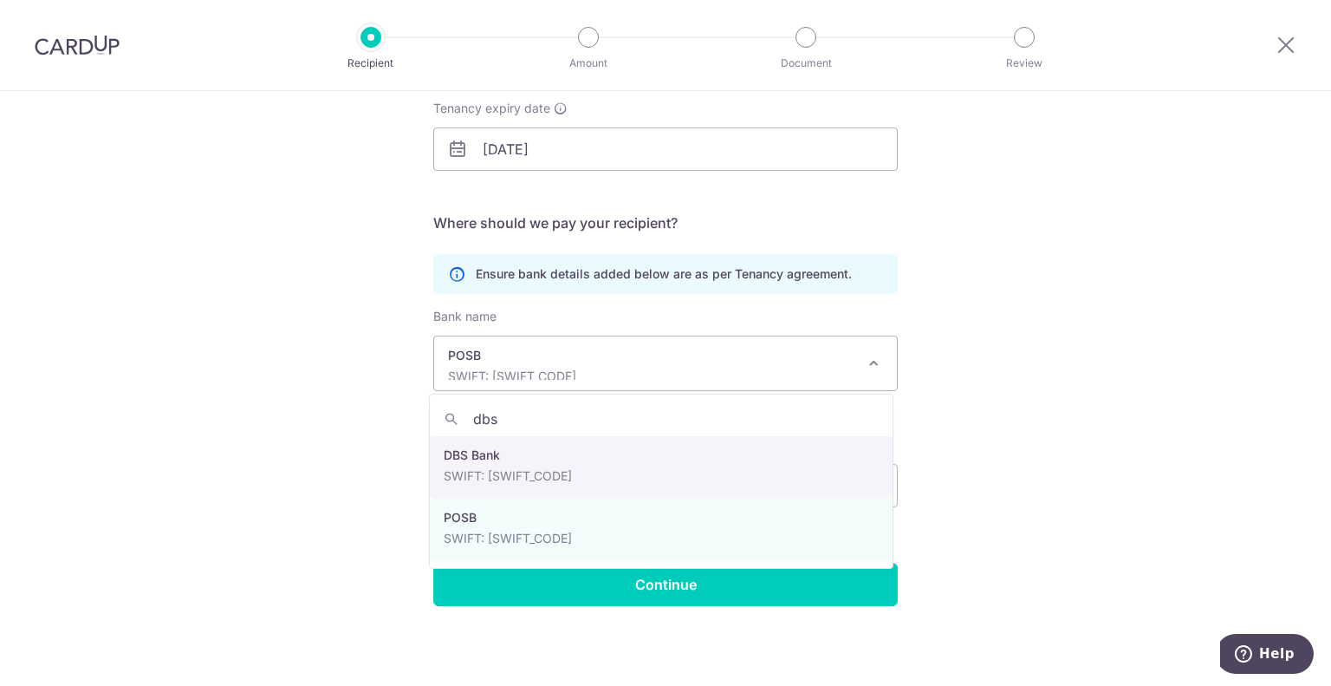
type input "dbs"
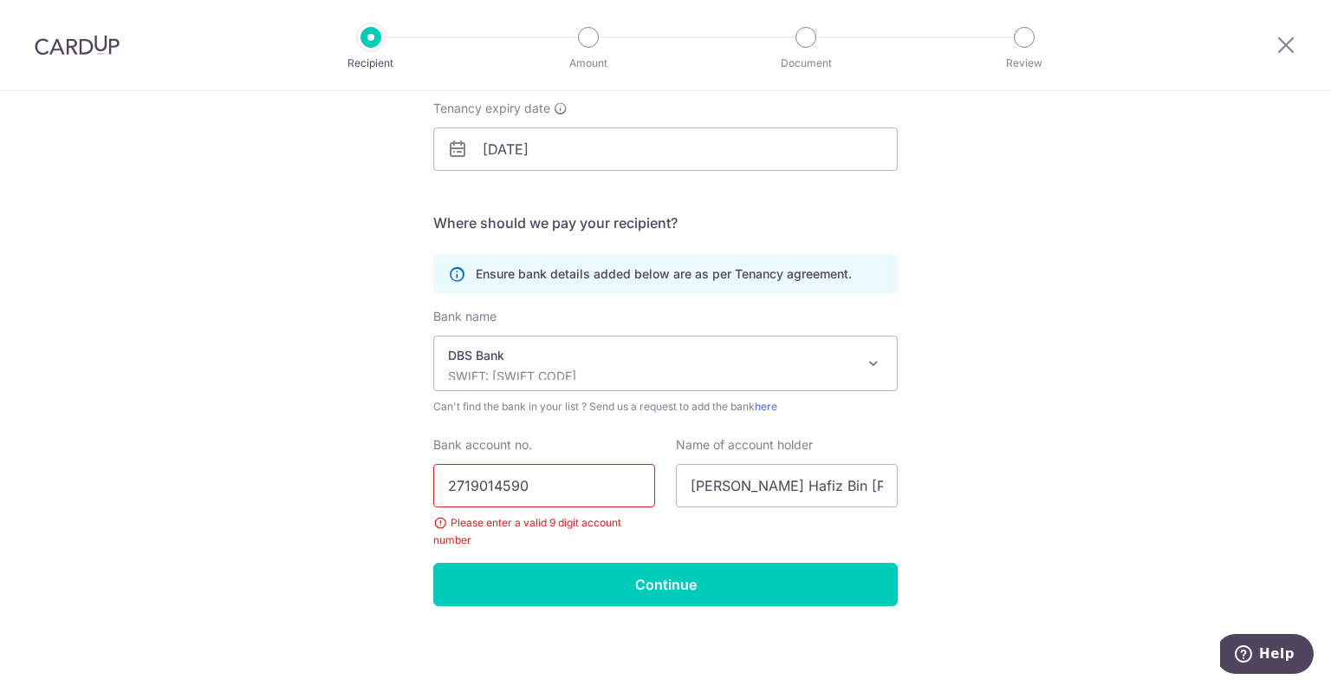
select select "6"
click at [605, 489] on input "2719014590" at bounding box center [544, 485] width 222 height 43
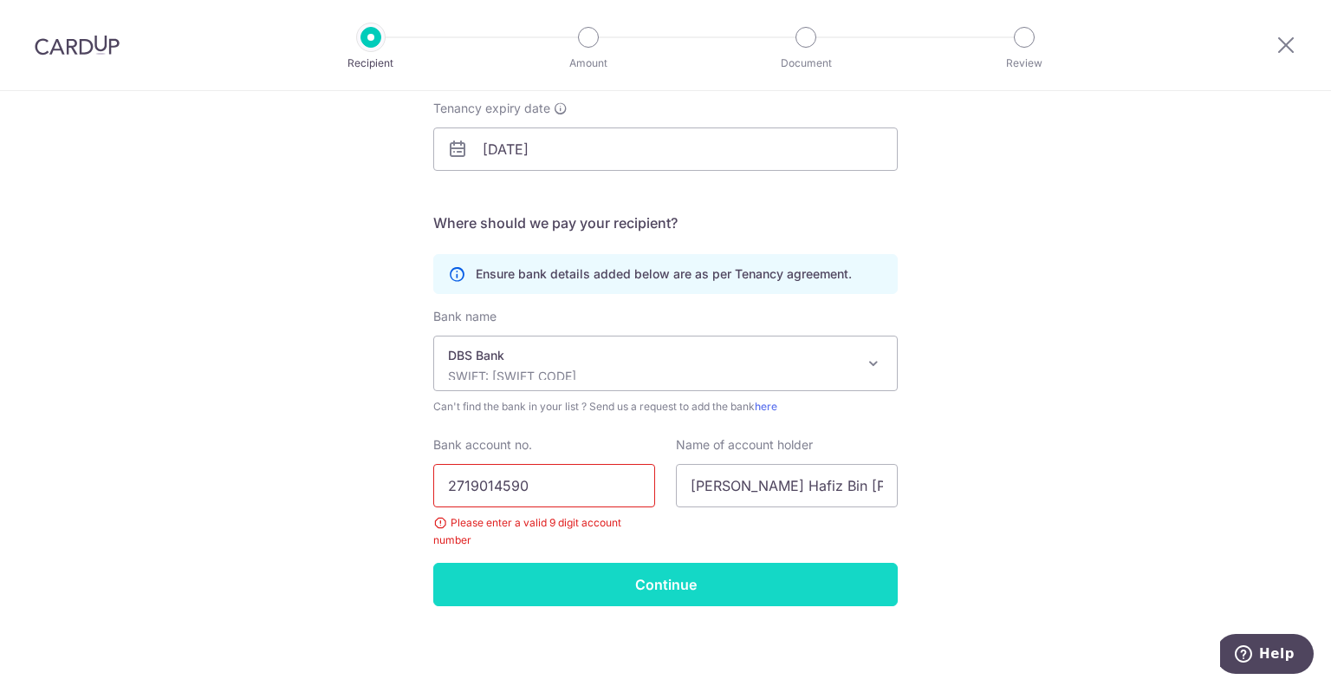
click at [631, 584] on input "Continue" at bounding box center [665, 584] width 465 height 43
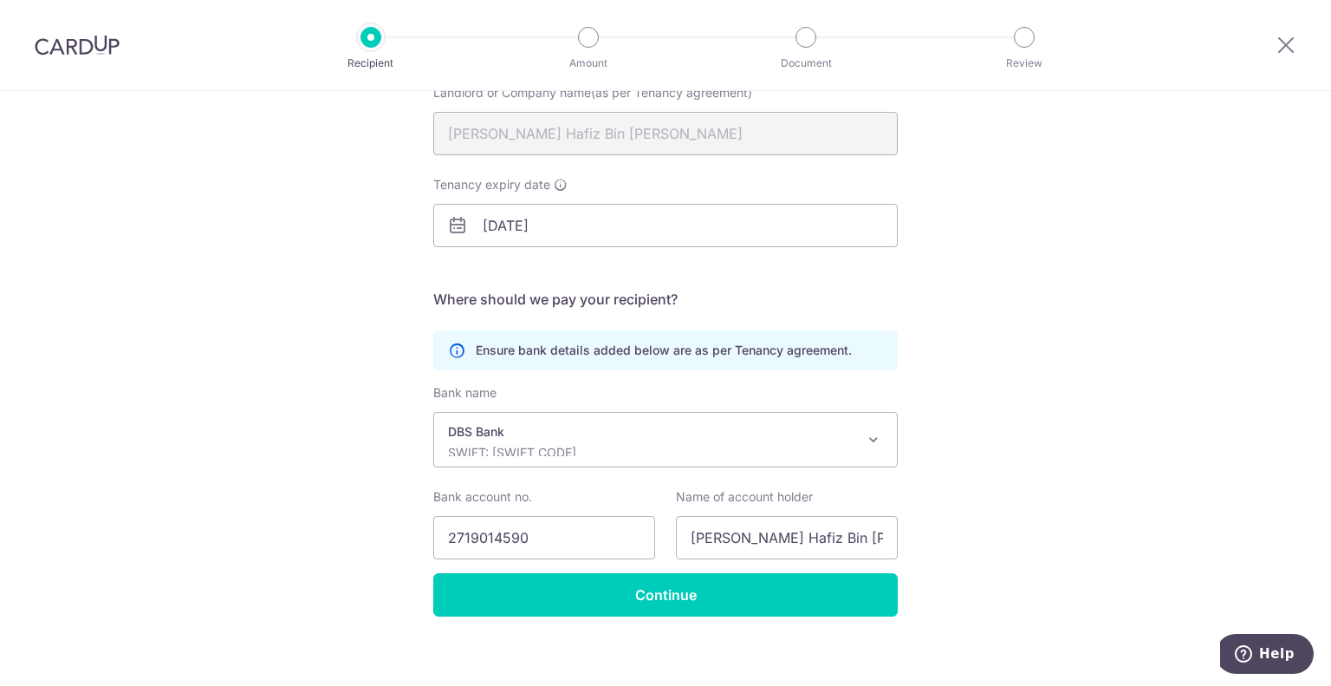
scroll to position [205, 0]
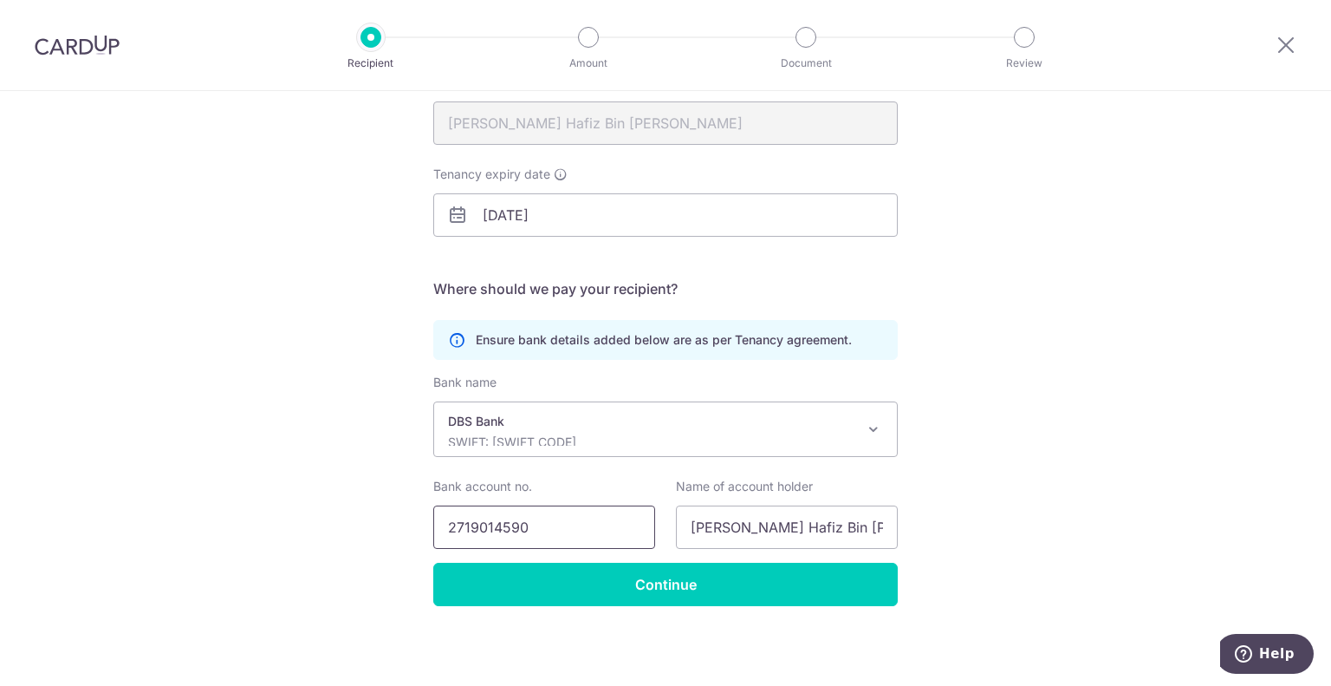
click at [556, 517] on input "2719014590" at bounding box center [544, 526] width 222 height 43
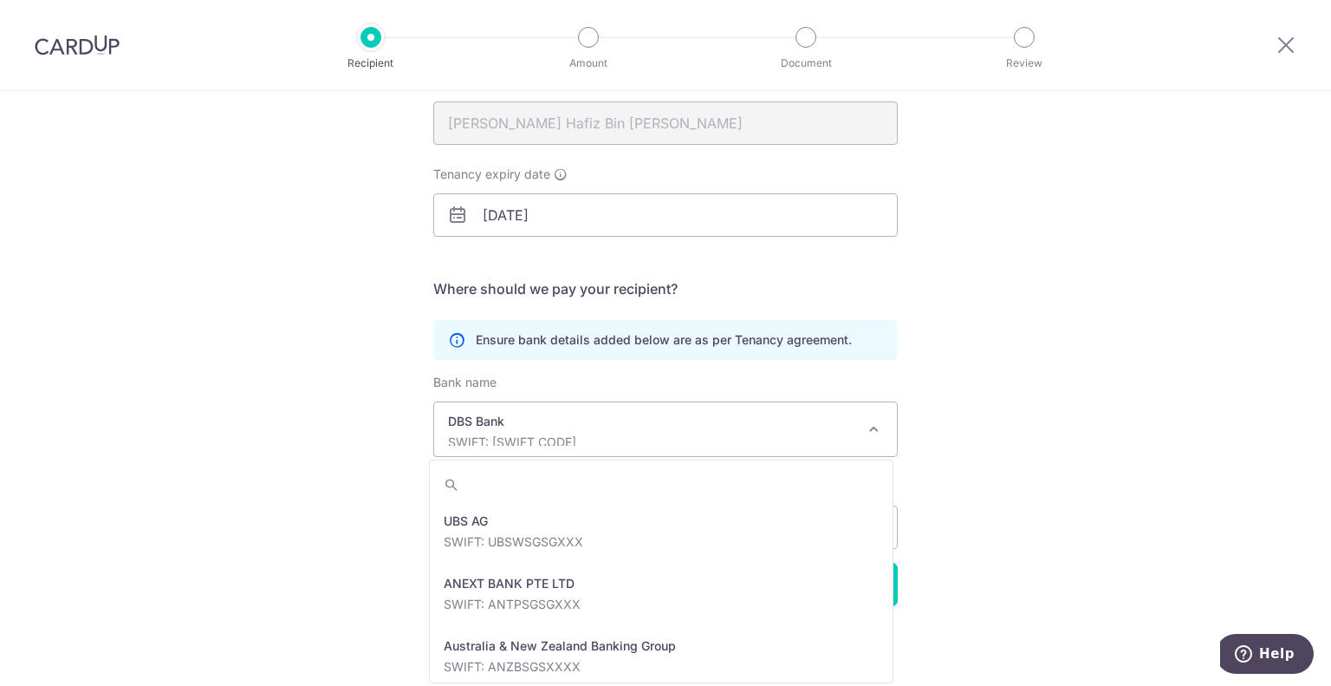
click at [579, 433] on p "SWIFT: DBSSSGSGXXX" at bounding box center [651, 441] width 407 height 17
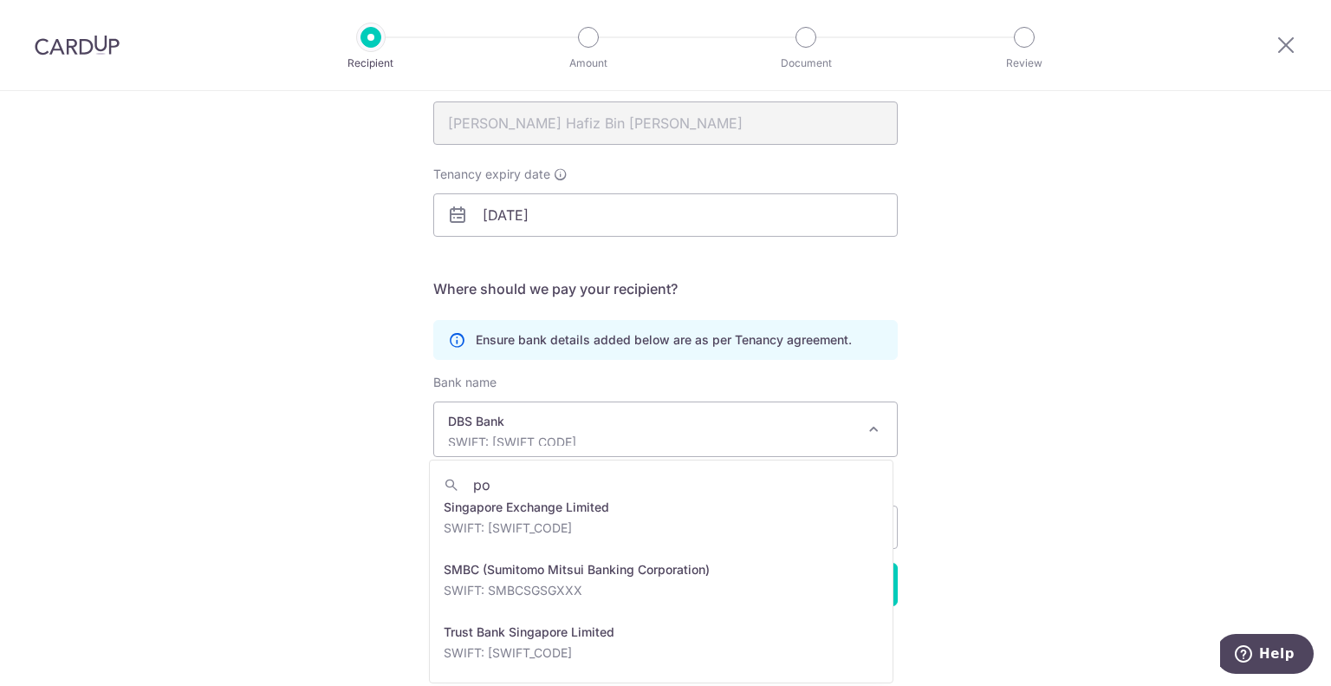
scroll to position [0, 0]
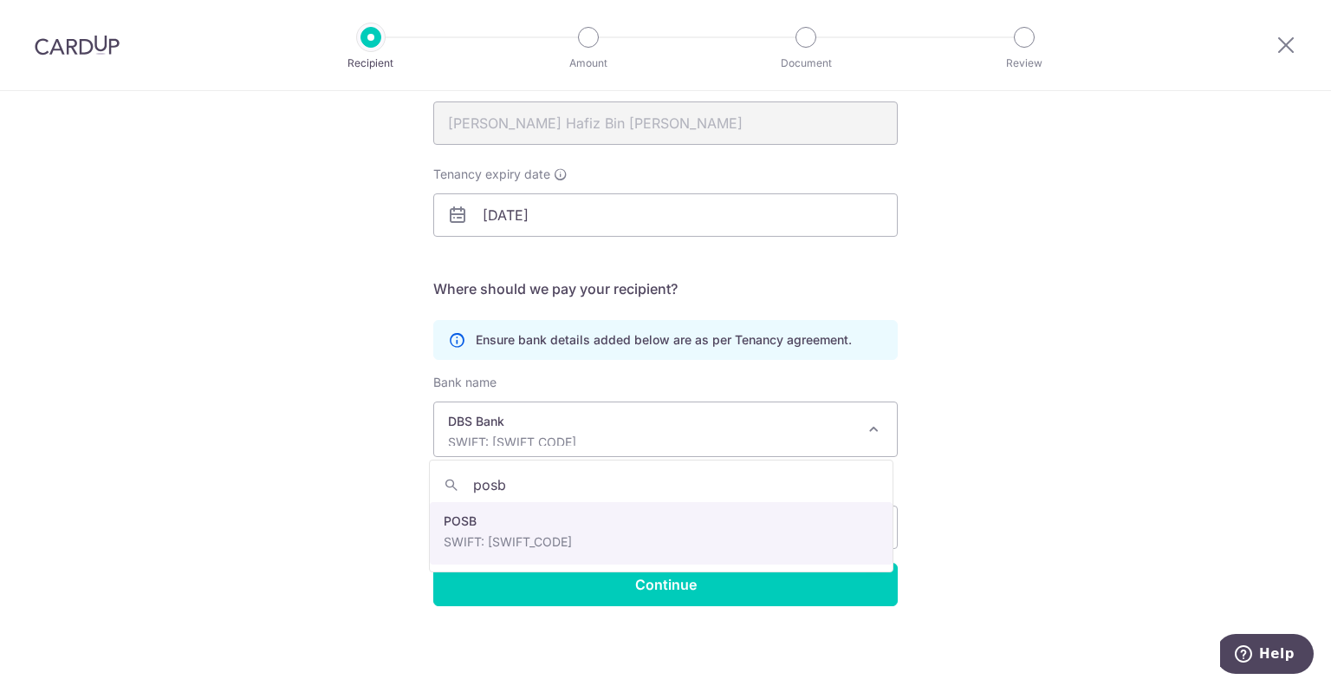
type input "posb"
select select "19"
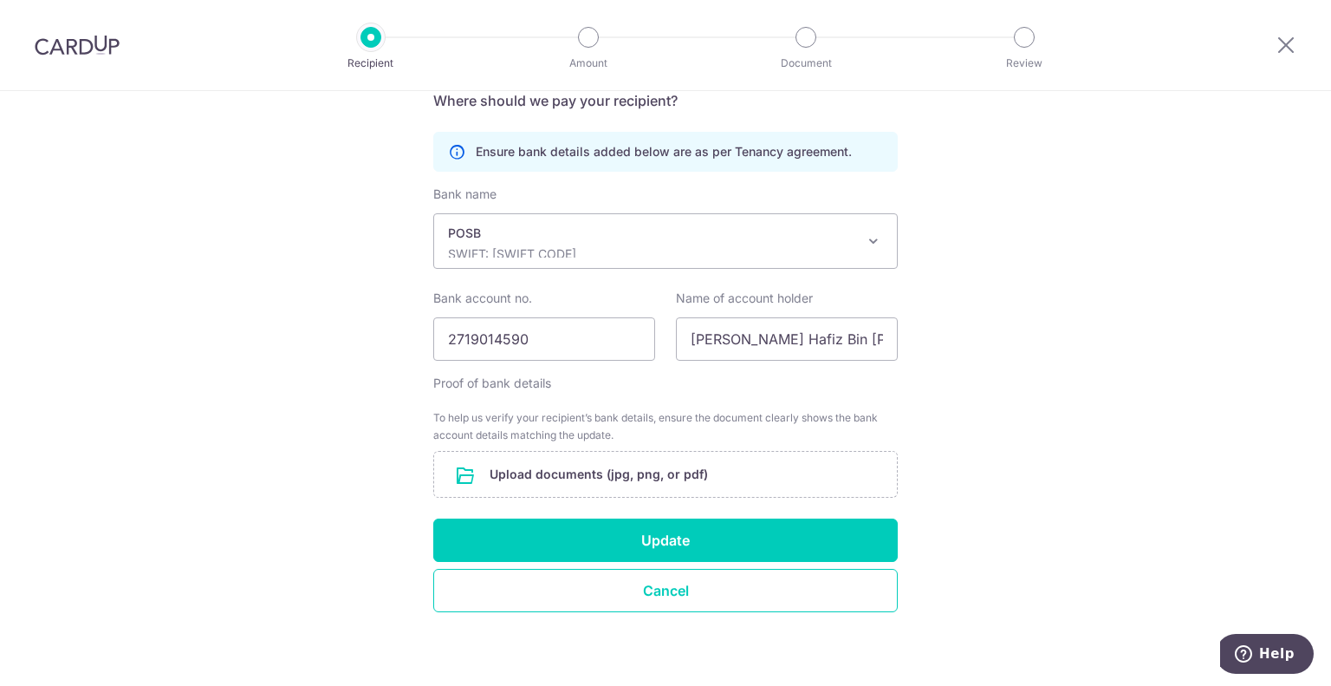
scroll to position [399, 0]
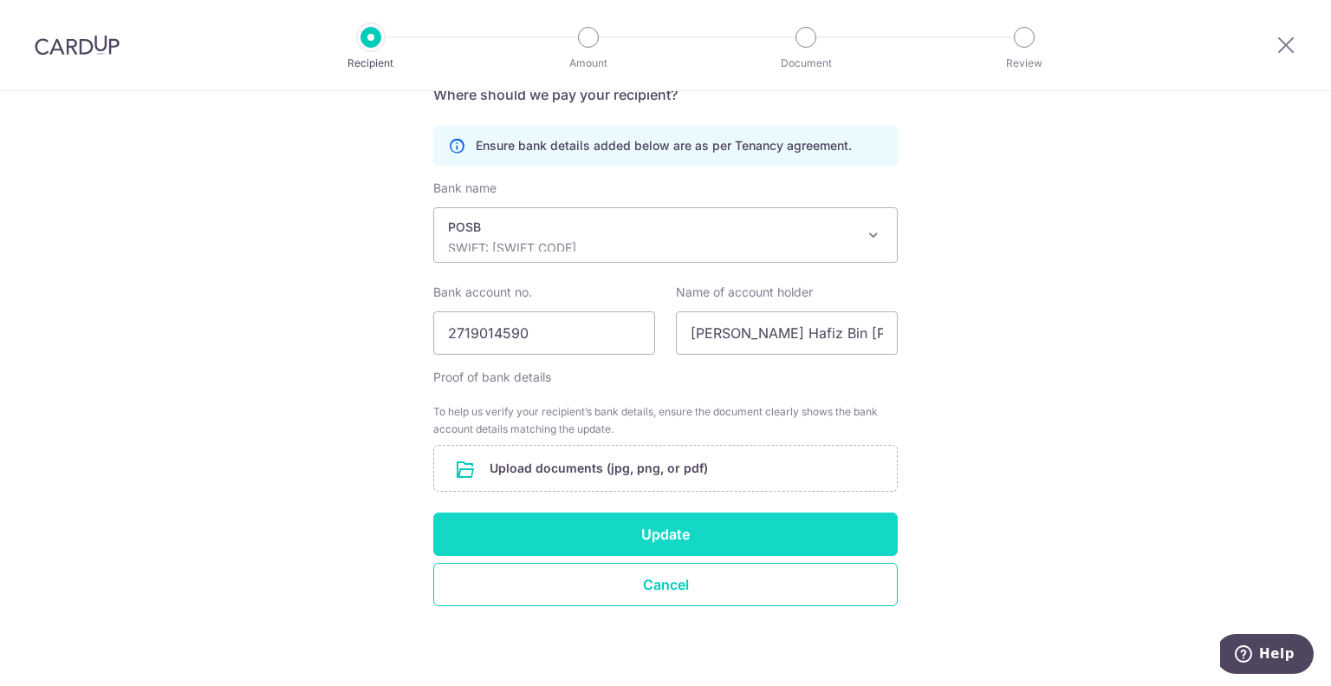
click at [659, 538] on button "Update" at bounding box center [665, 533] width 465 height 43
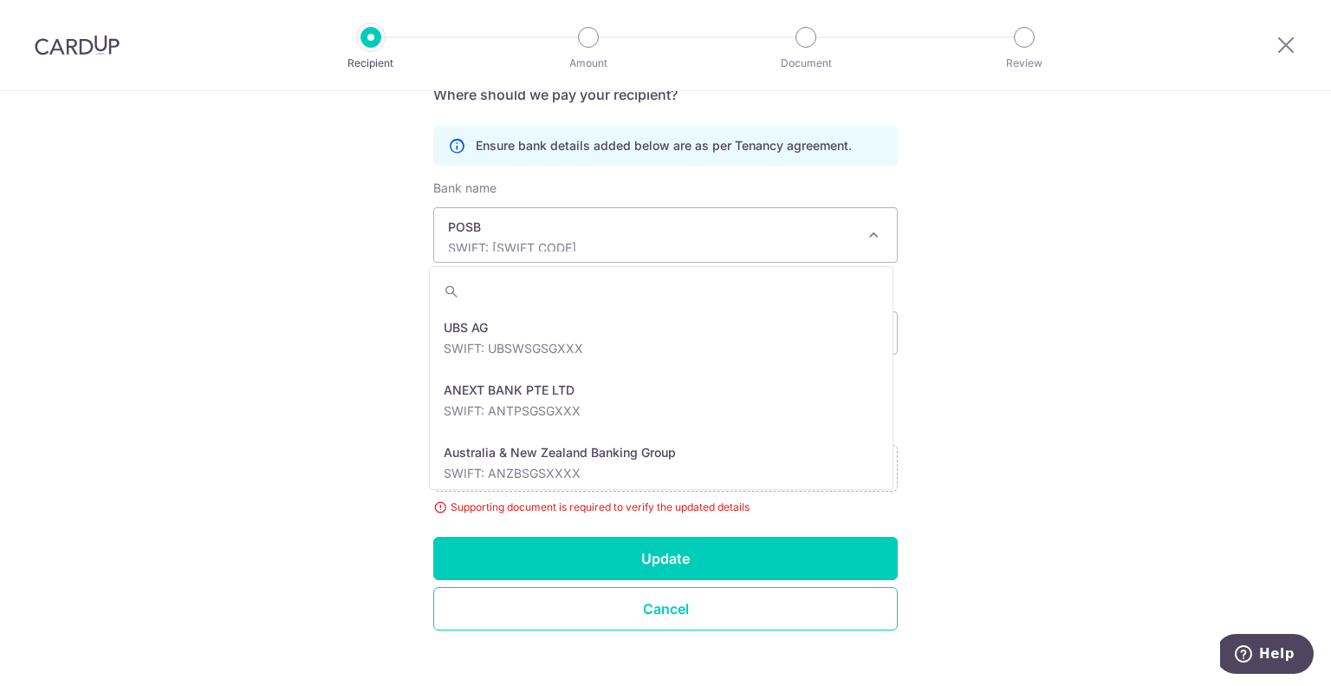
click at [631, 248] on p "SWIFT: DBSSSGSGXXX" at bounding box center [651, 247] width 407 height 17
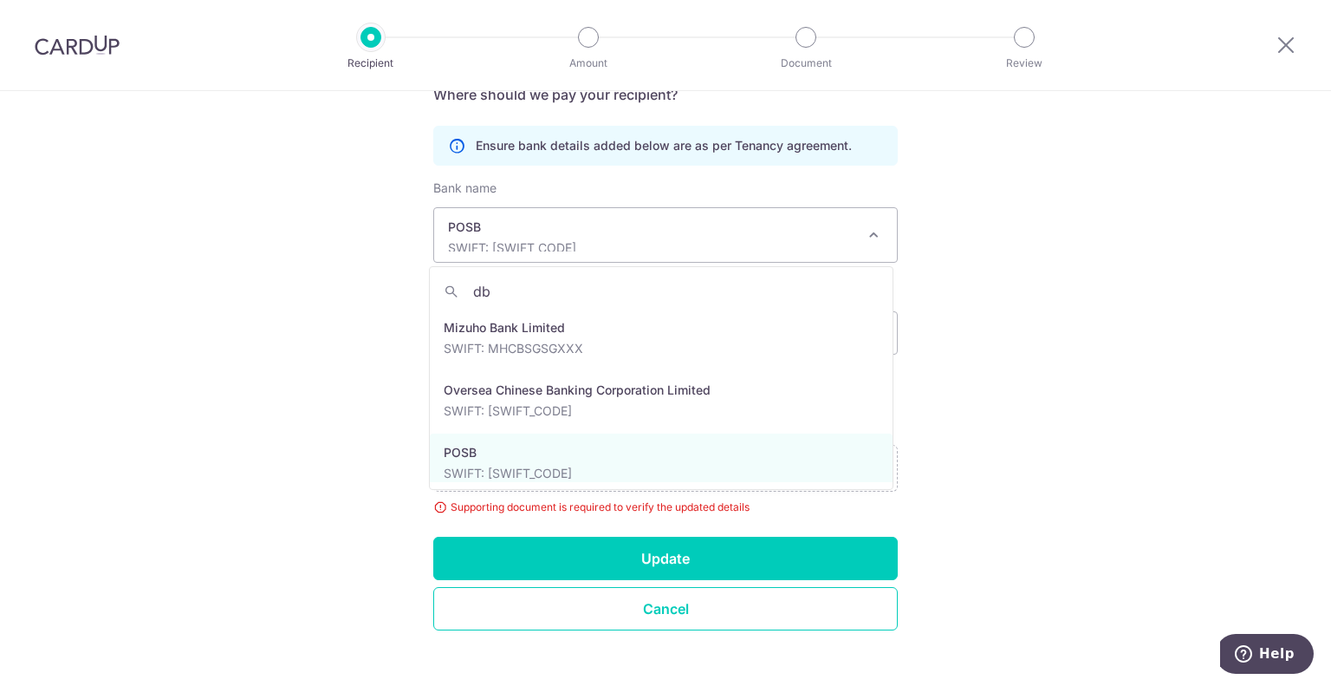
scroll to position [0, 0]
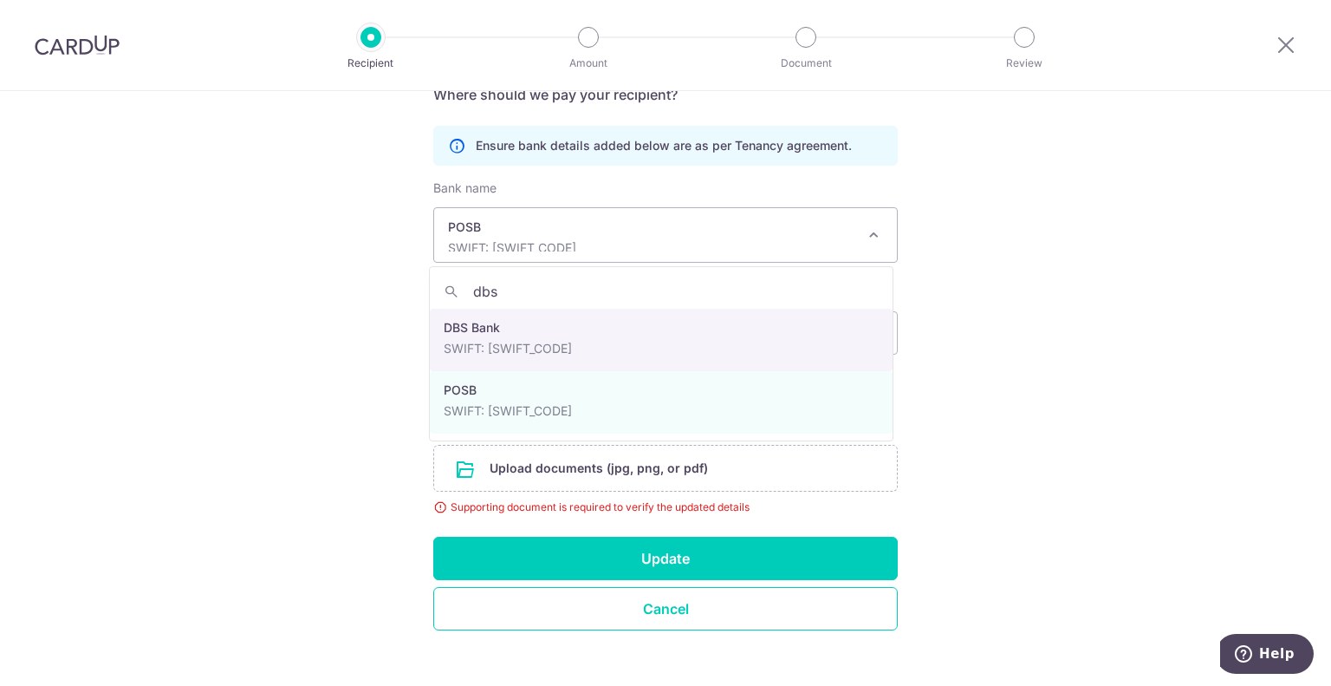
type input "dbs"
select select "6"
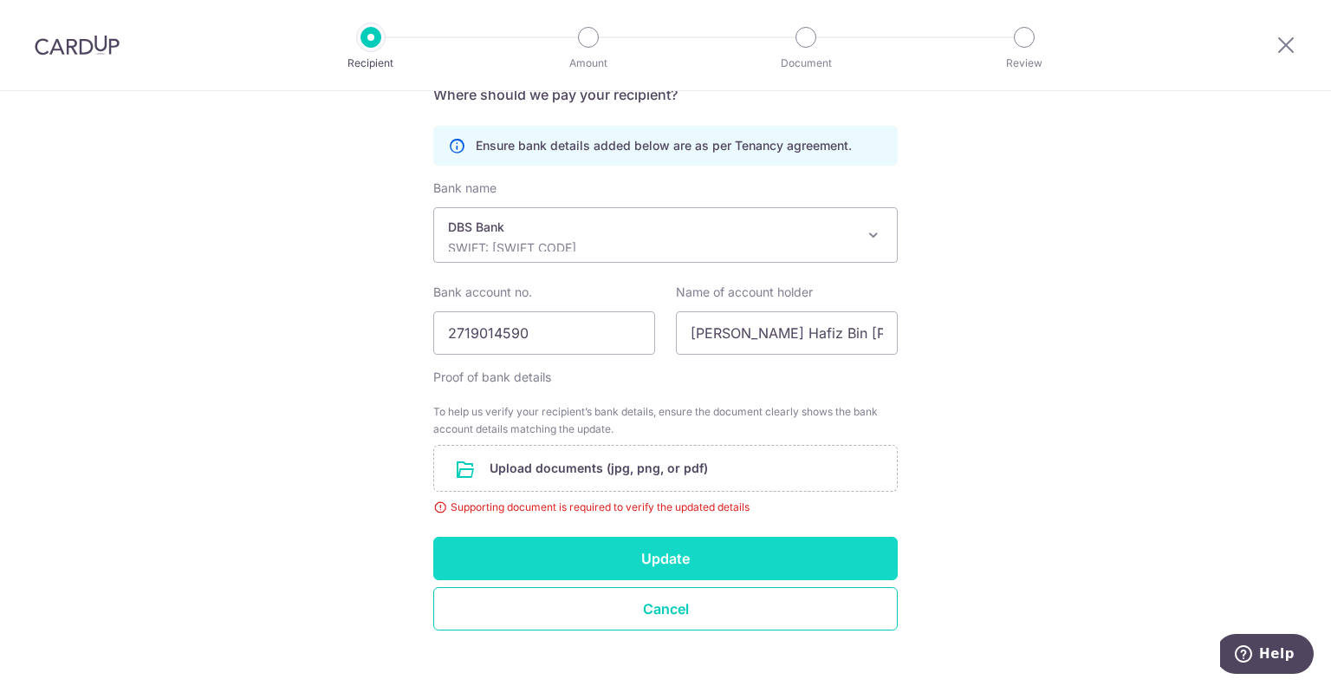
click at [602, 562] on button "Update" at bounding box center [665, 558] width 465 height 43
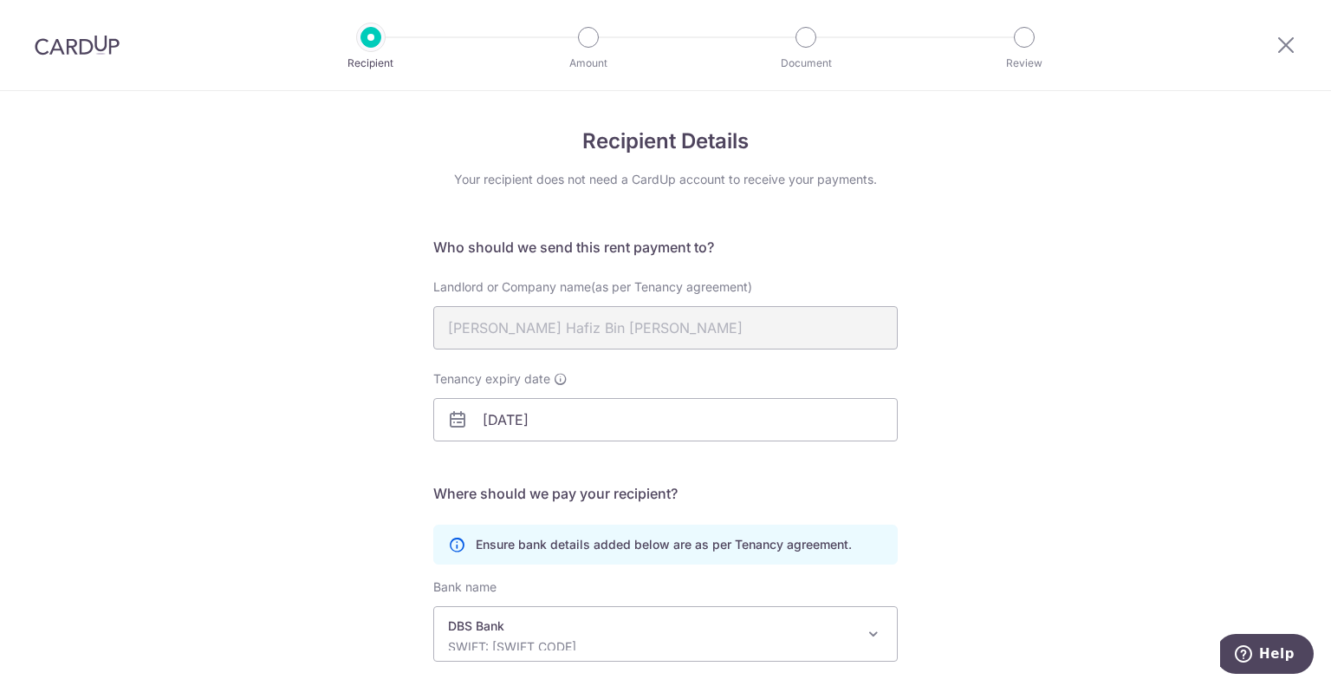
scroll to position [347, 0]
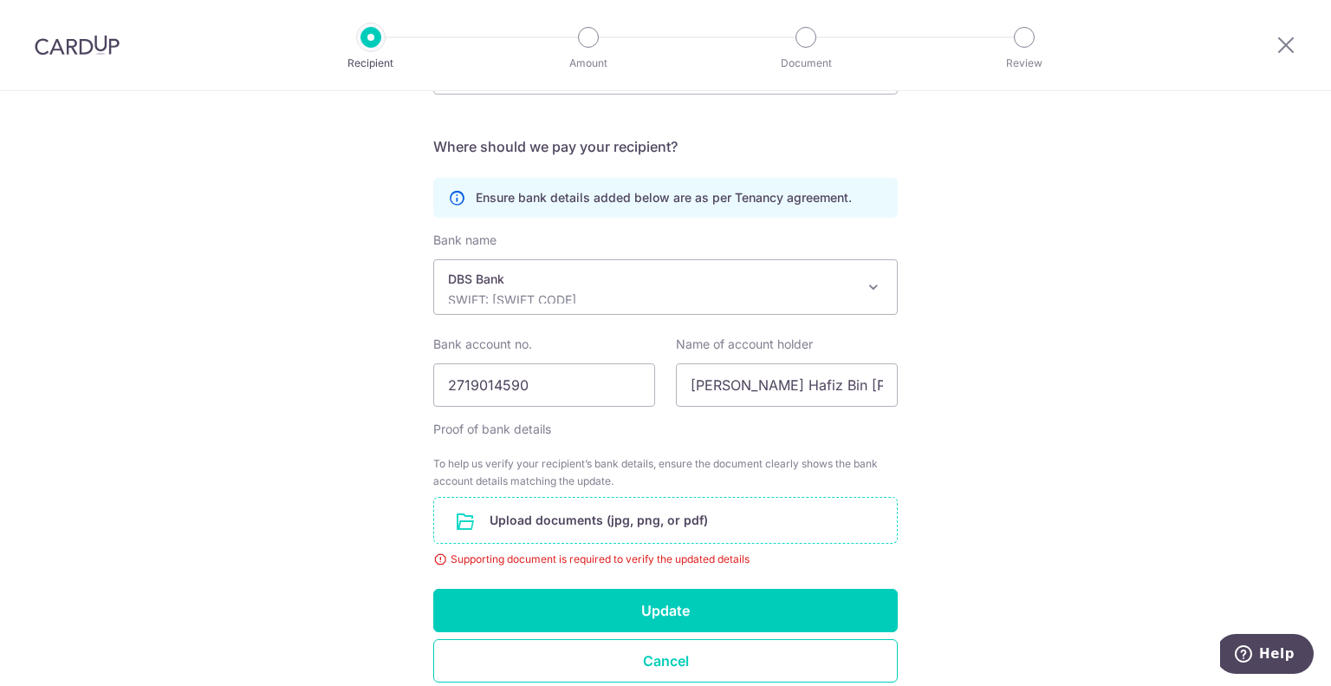
click at [617, 511] on input "file" at bounding box center [665, 520] width 463 height 45
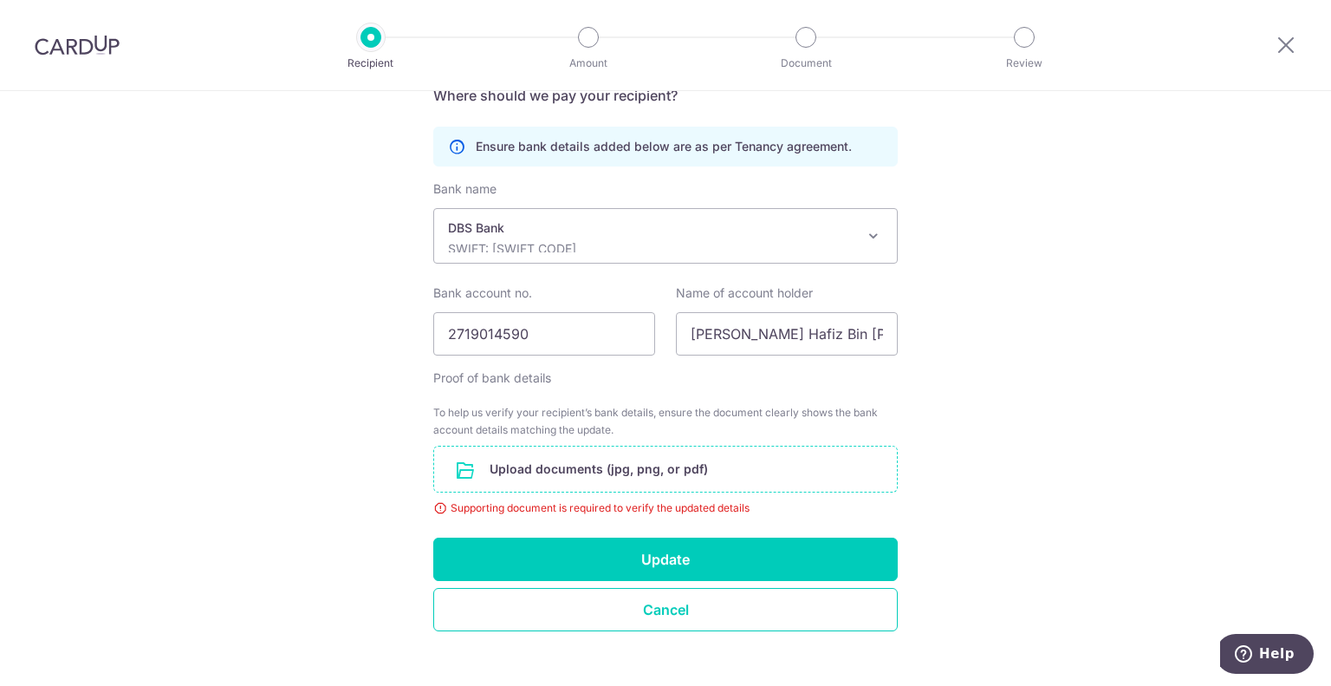
scroll to position [423, 0]
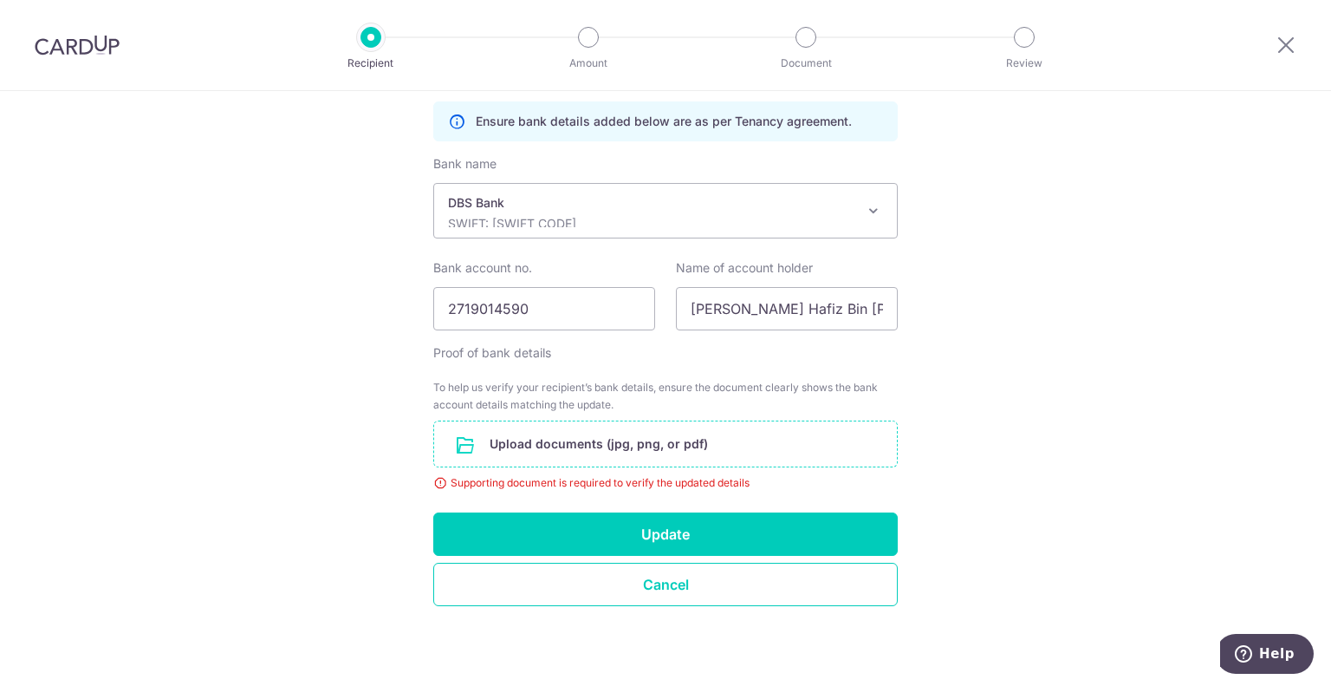
click at [718, 427] on input "file" at bounding box center [665, 443] width 463 height 45
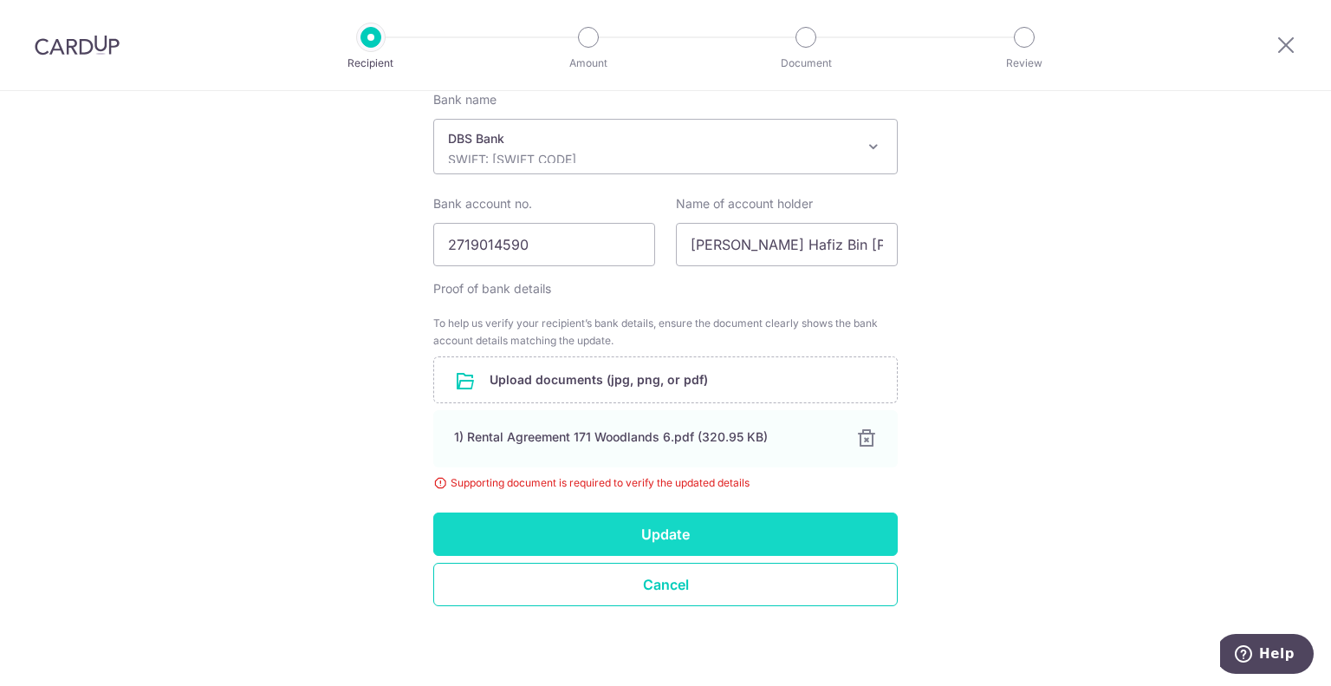
click at [706, 533] on button "Update" at bounding box center [665, 533] width 465 height 43
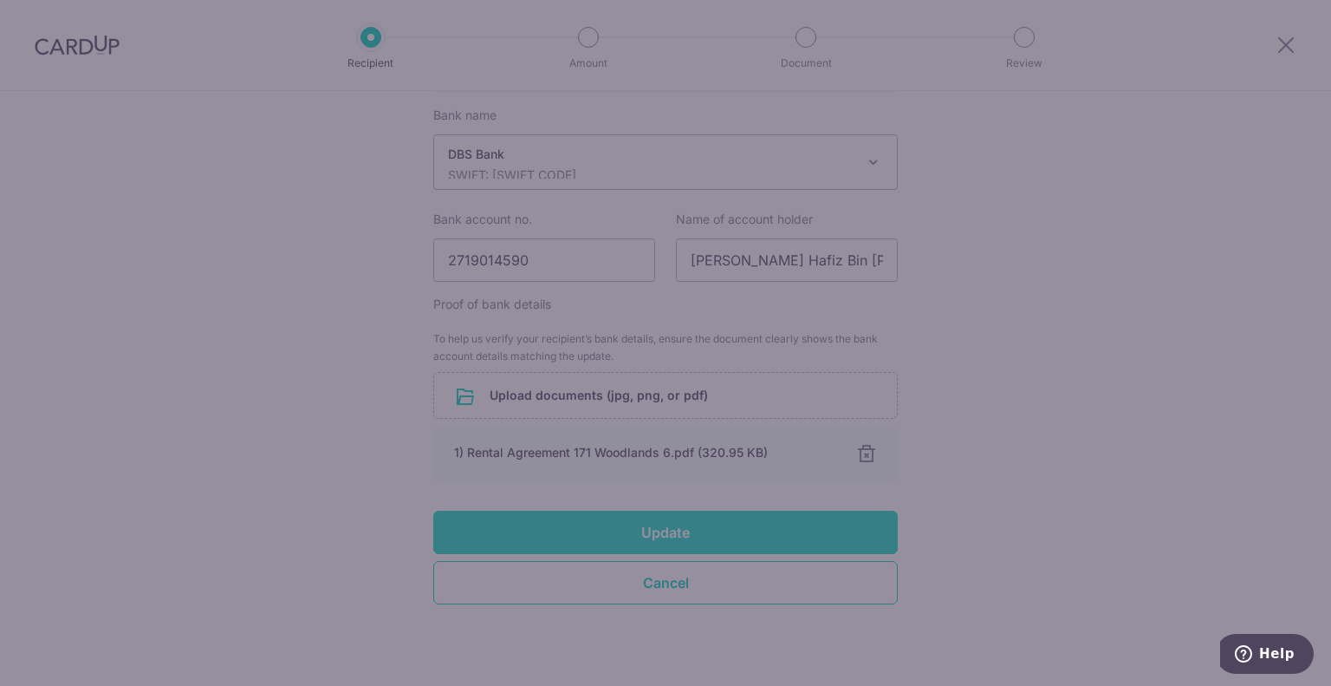
scroll to position [470, 0]
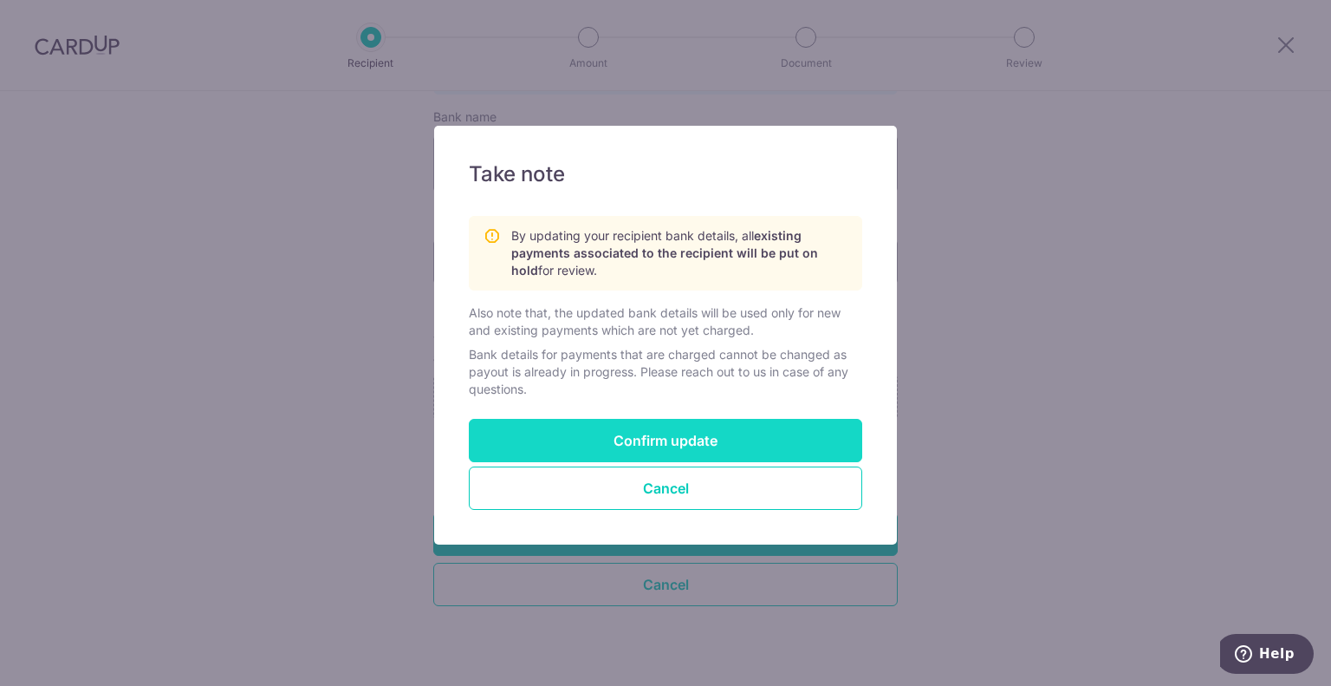
click at [715, 433] on button "Confirm update" at bounding box center [666, 440] width 394 height 43
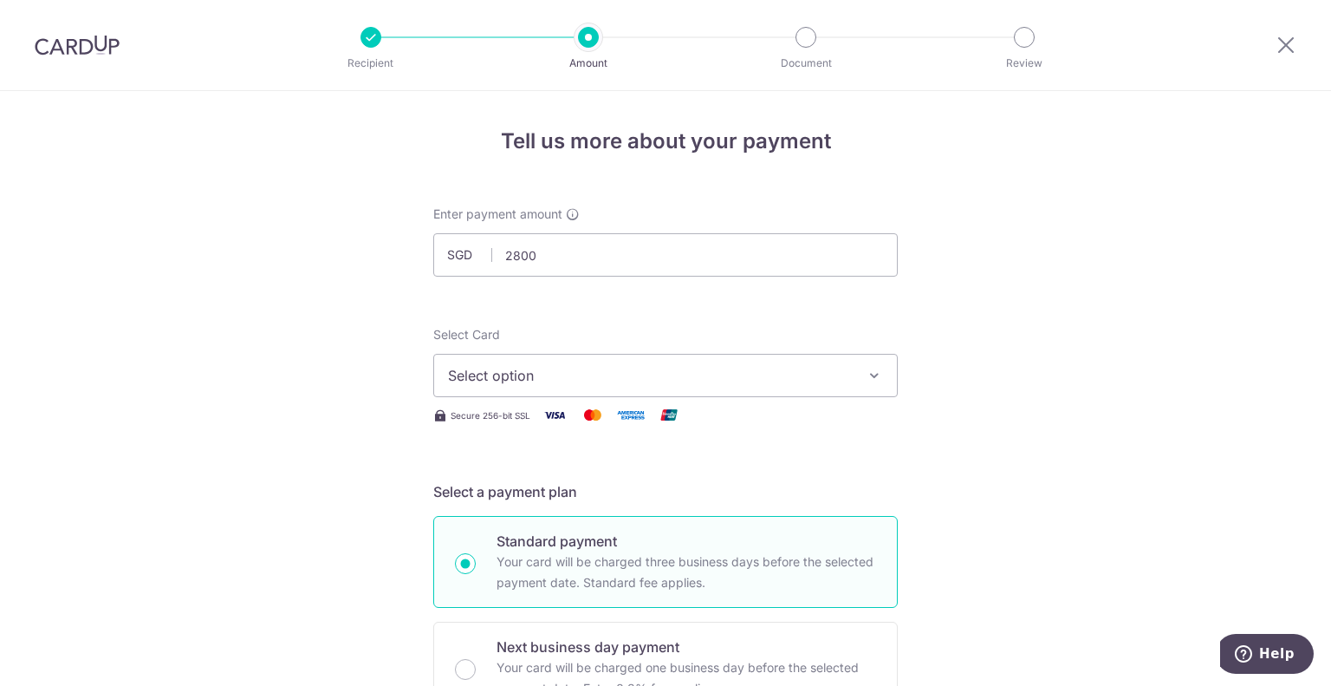
type input "2,800.00"
click at [603, 381] on span "Select option" at bounding box center [650, 375] width 404 height 21
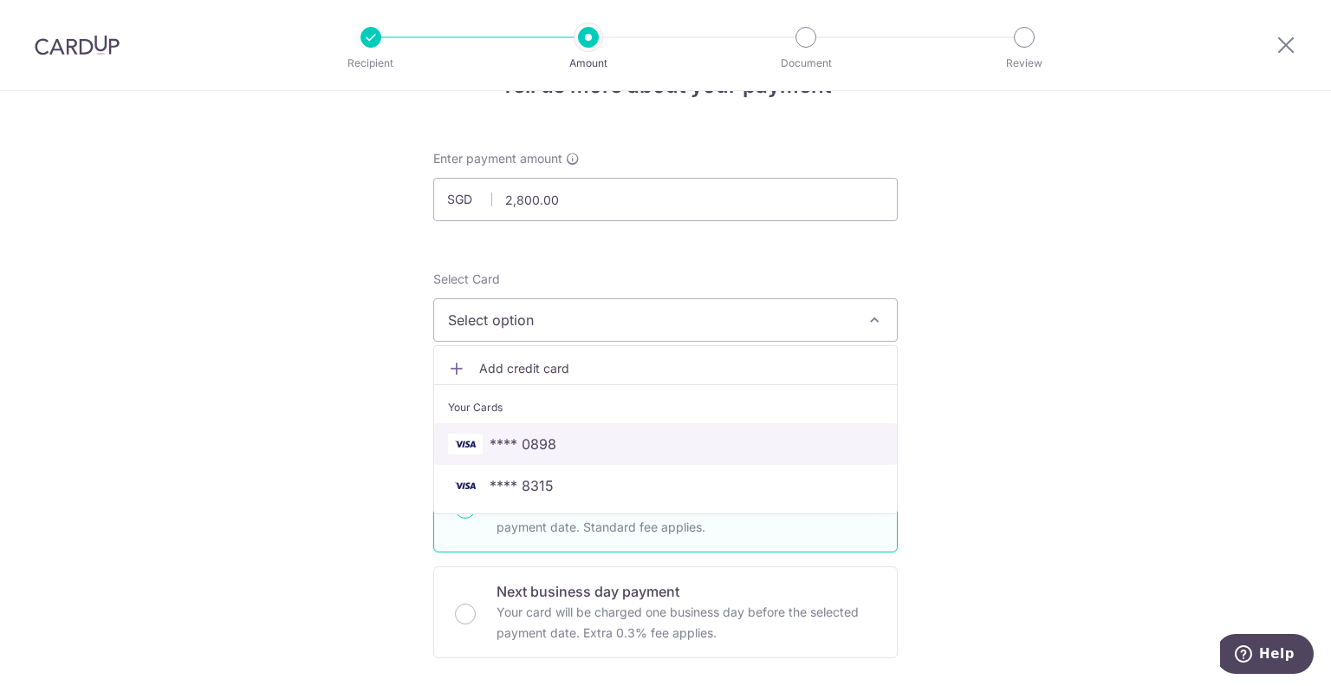
scroll to position [87, 0]
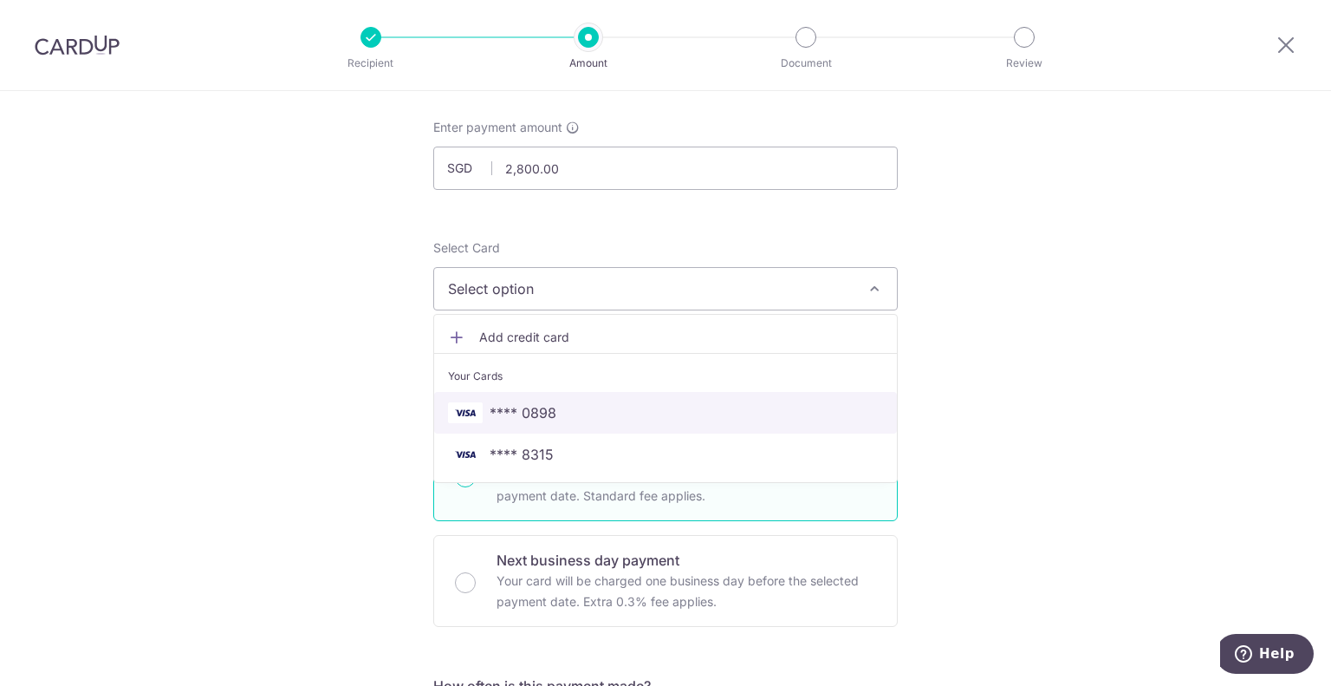
click at [592, 420] on span "**** 0898" at bounding box center [665, 412] width 435 height 21
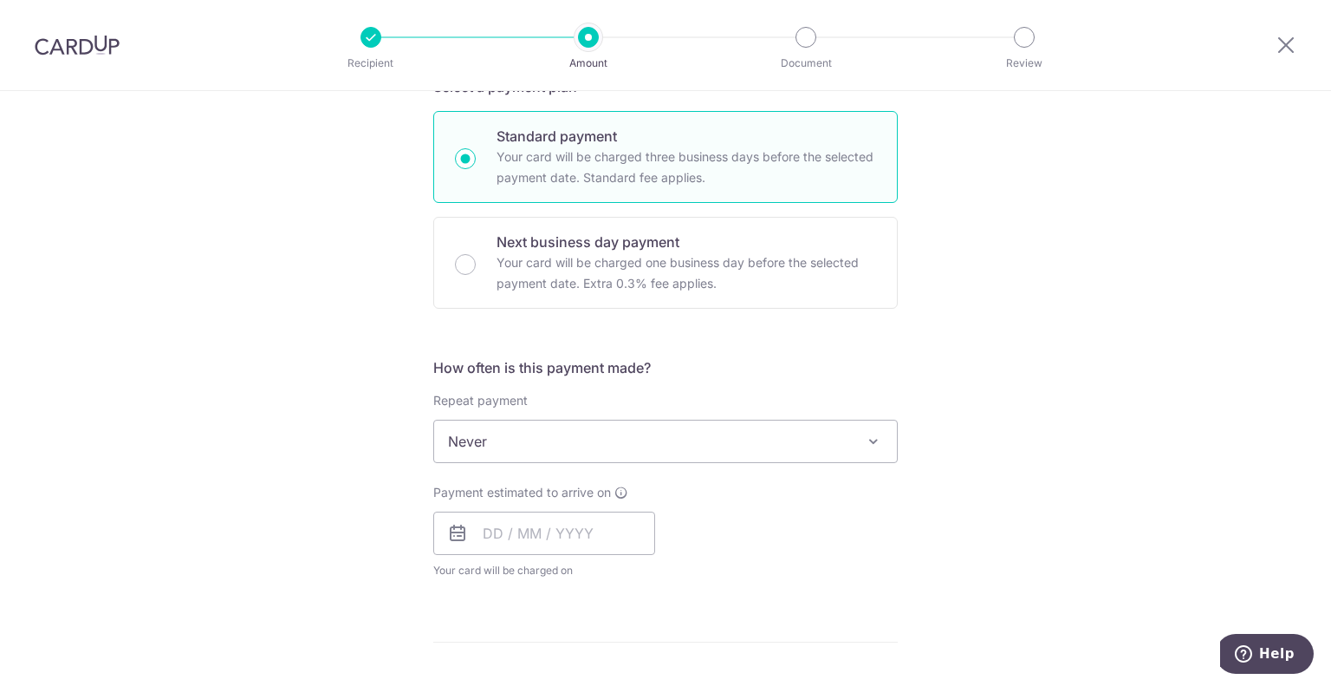
scroll to position [433, 0]
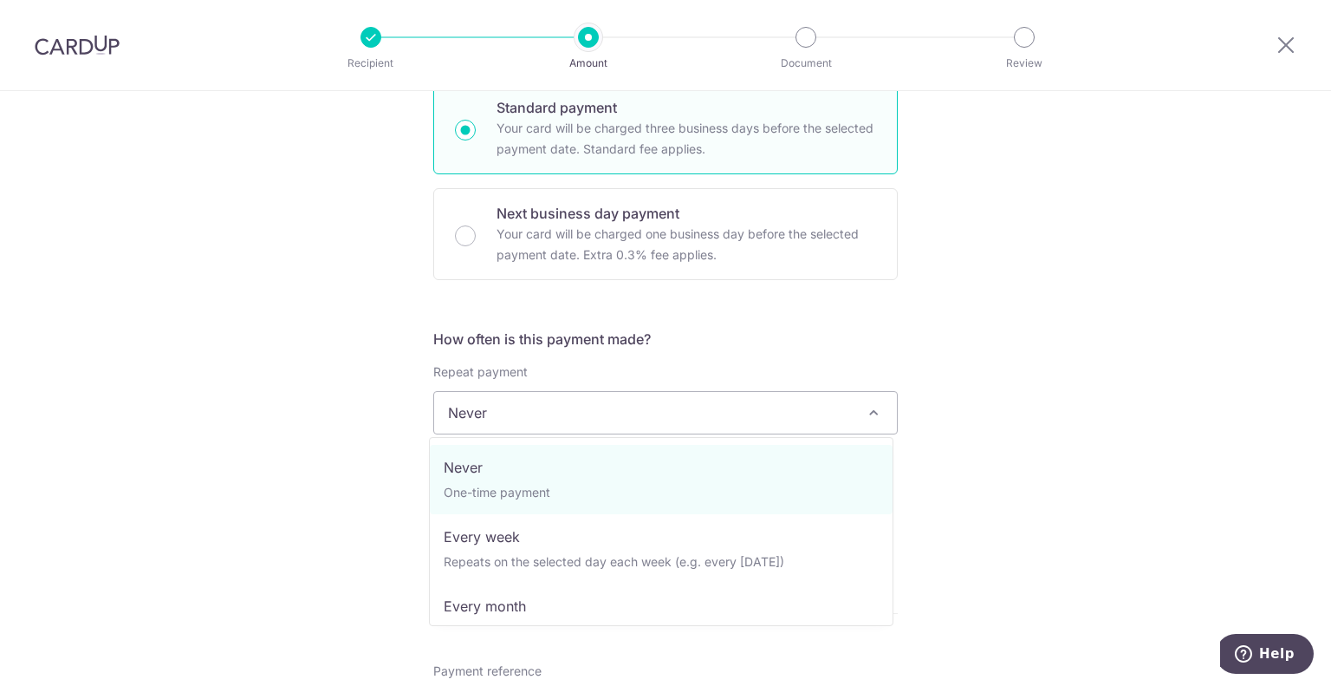
click at [634, 412] on span "Never" at bounding box center [665, 413] width 463 height 42
select select "3"
type input "[DATE]"
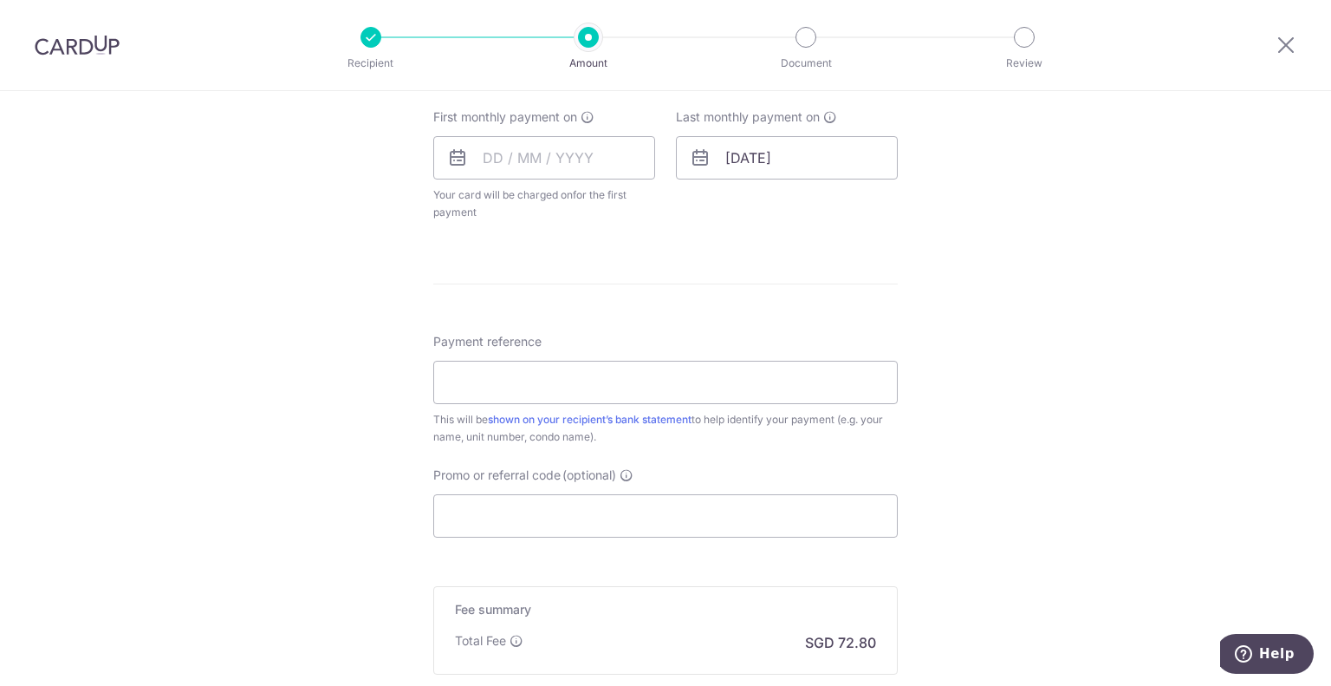
scroll to position [988, 0]
